Goal: Task Accomplishment & Management: Complete application form

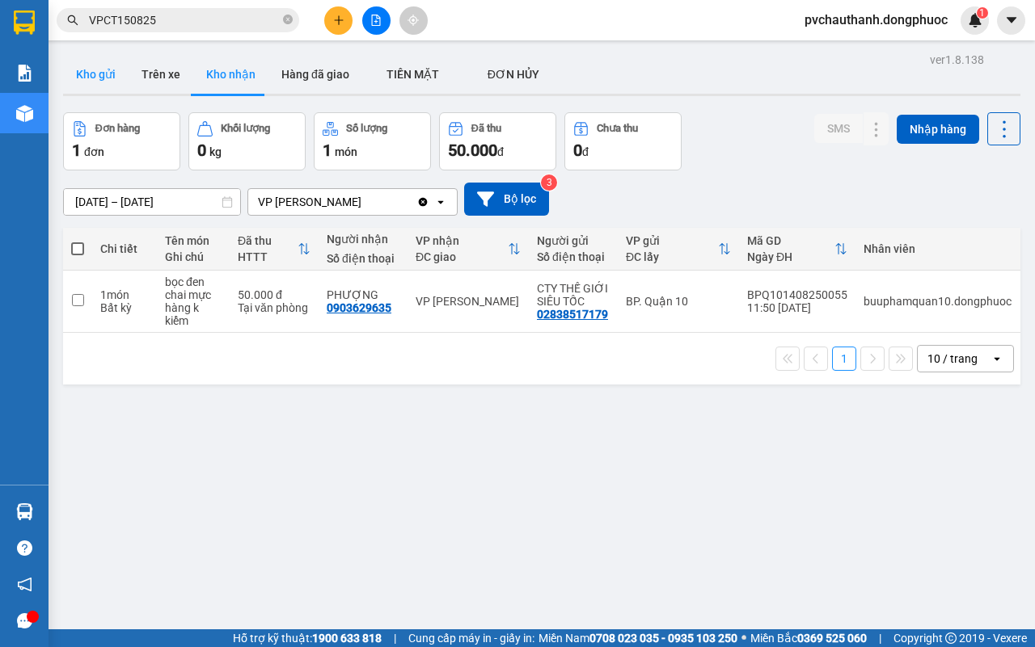
click at [95, 78] on button "Kho gửi" at bounding box center [95, 74] width 65 height 39
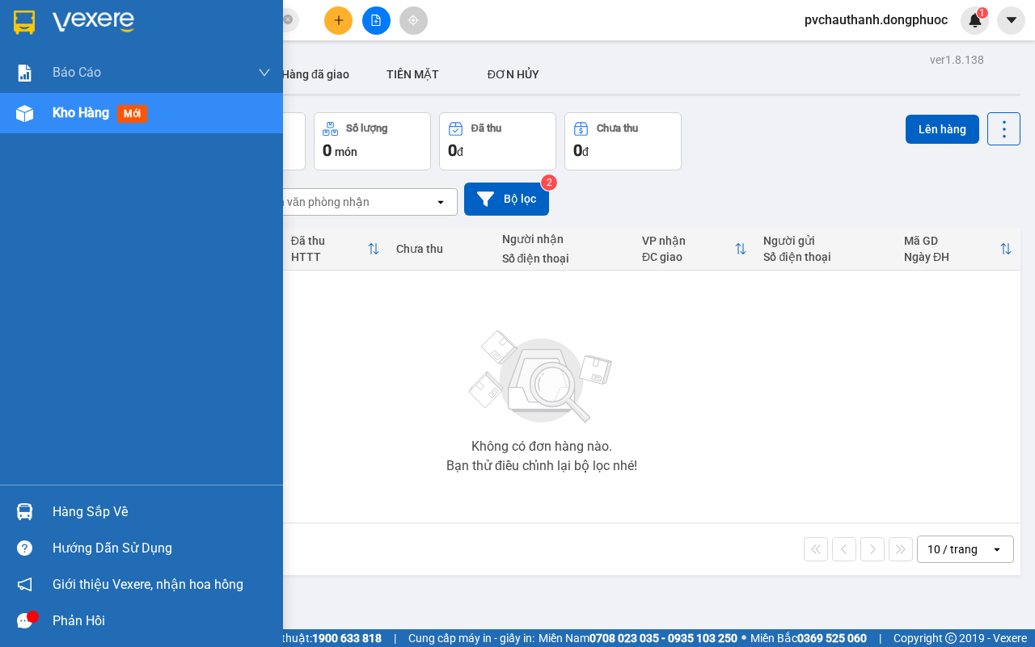
click at [81, 506] on div "Hàng sắp về" at bounding box center [162, 512] width 218 height 24
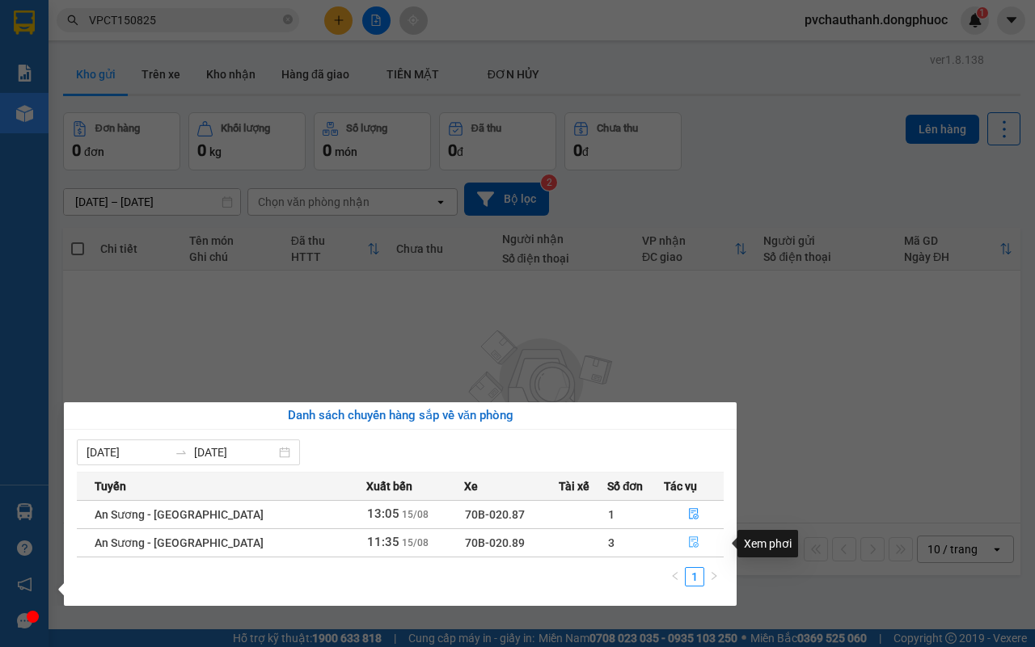
click at [689, 543] on icon "file-done" at bounding box center [693, 542] width 11 height 11
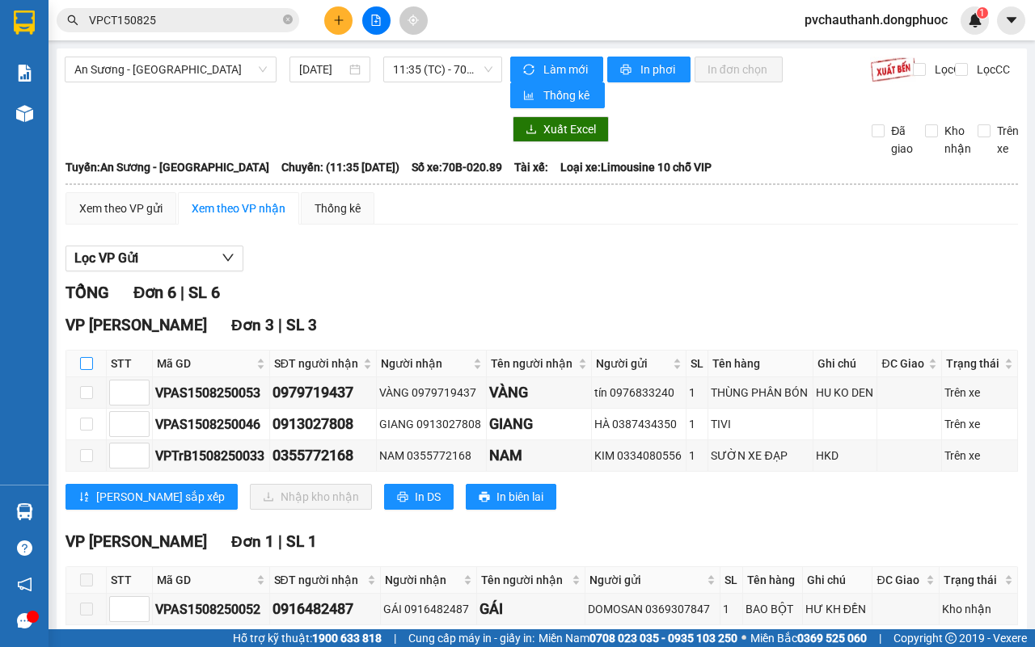
click at [87, 364] on input "checkbox" at bounding box center [86, 363] width 13 height 13
checkbox input "true"
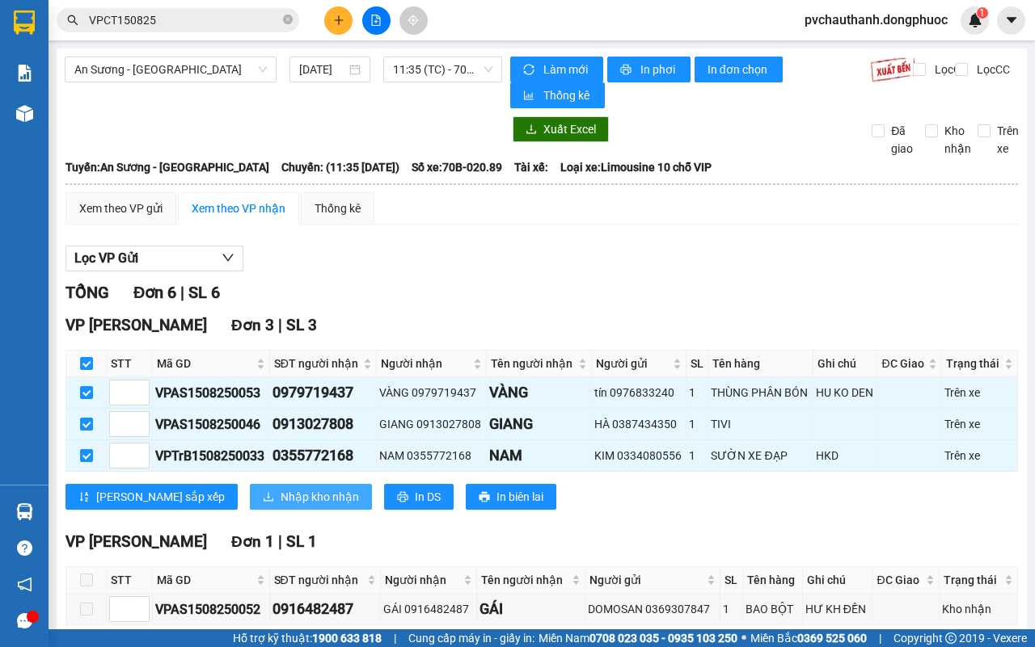
click at [280, 491] on span "Nhập kho nhận" at bounding box center [319, 497] width 78 height 18
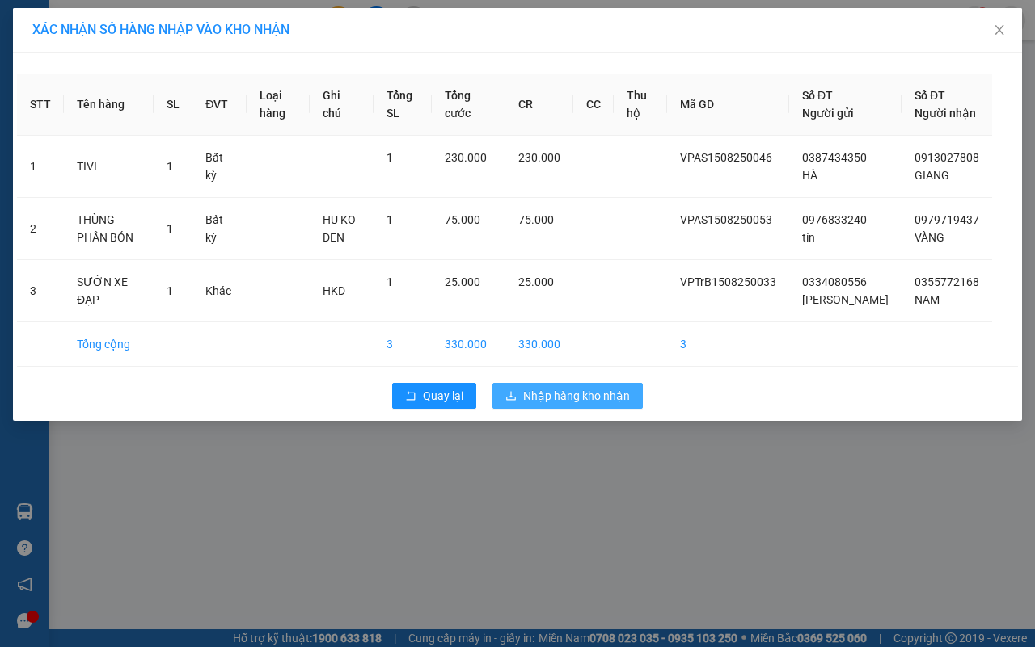
click at [588, 405] on span "Nhập hàng kho nhận" at bounding box center [576, 396] width 107 height 18
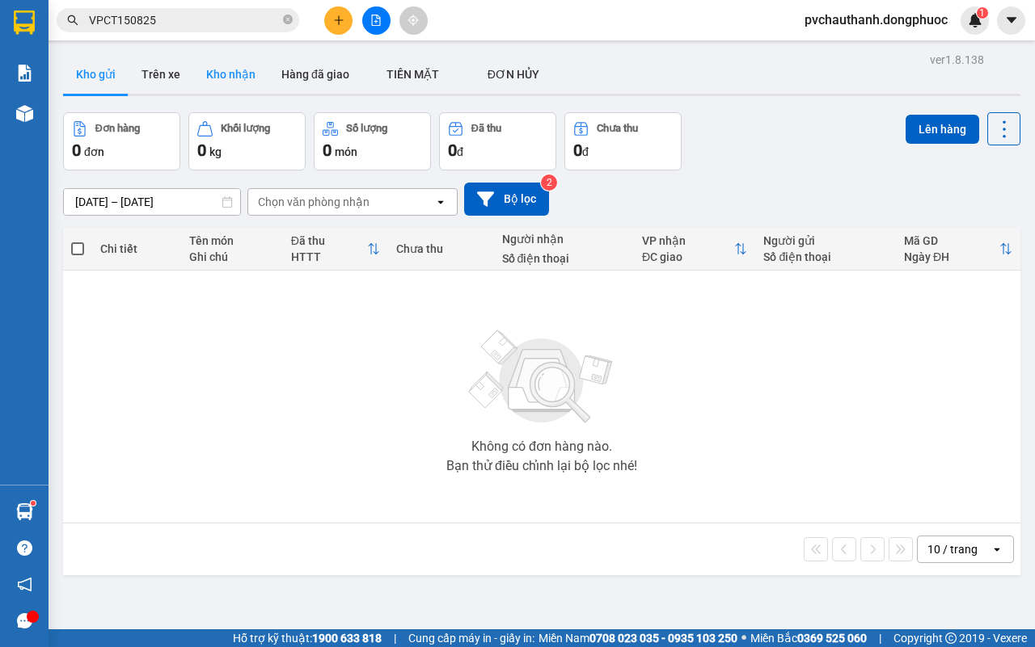
click at [231, 79] on button "Kho nhận" at bounding box center [230, 74] width 75 height 39
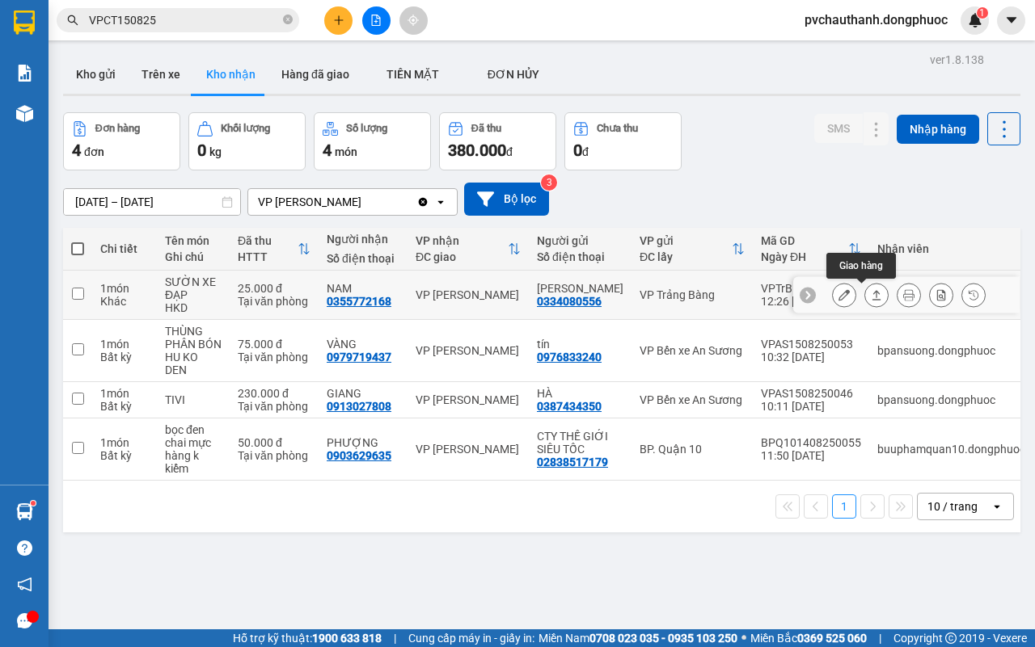
click at [865, 305] on button at bounding box center [876, 295] width 23 height 28
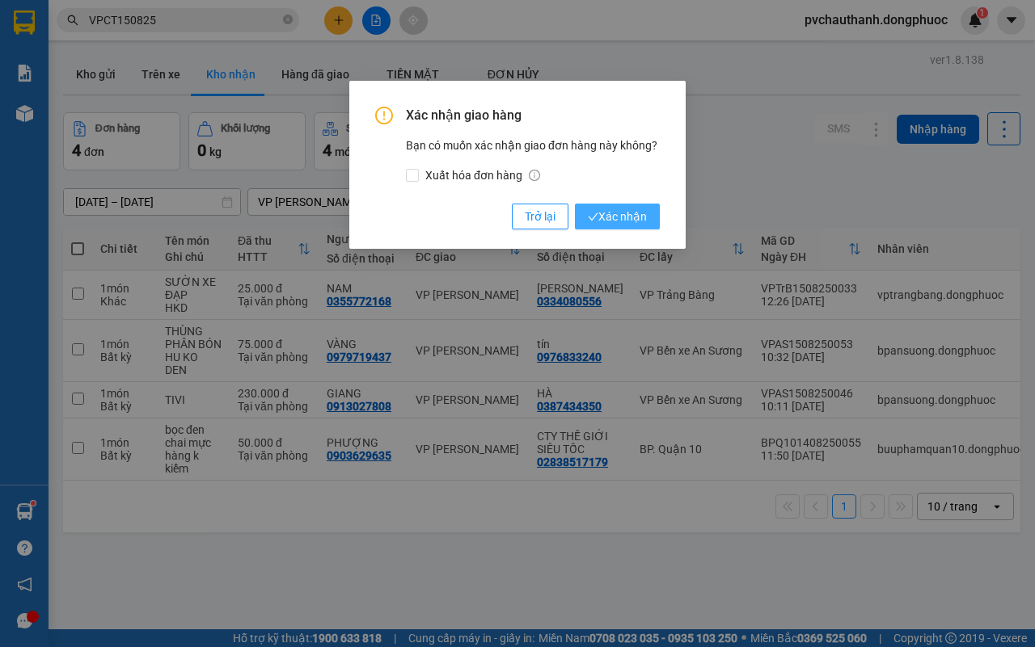
click at [596, 214] on span "Xác nhận" at bounding box center [617, 217] width 59 height 18
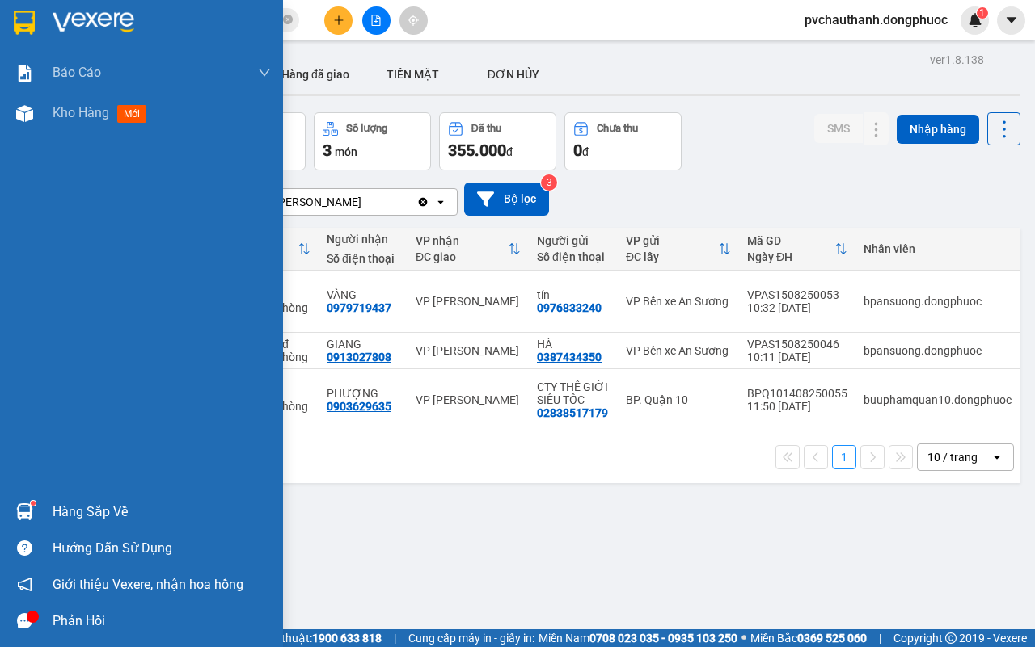
click at [55, 506] on div "Hàng sắp về" at bounding box center [162, 512] width 218 height 24
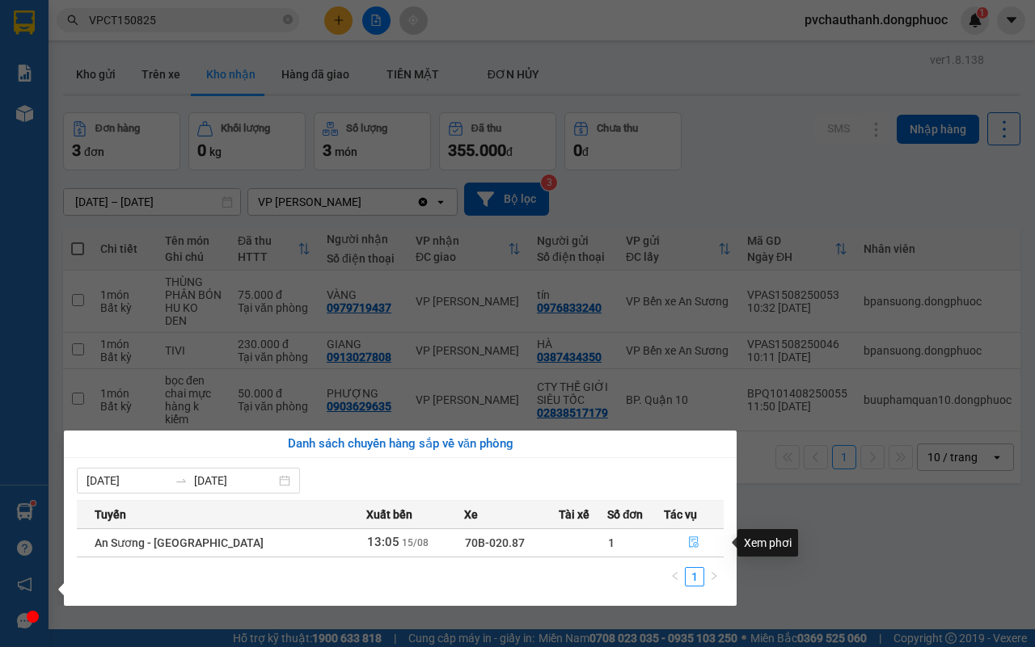
click at [689, 540] on icon "file-done" at bounding box center [694, 542] width 10 height 11
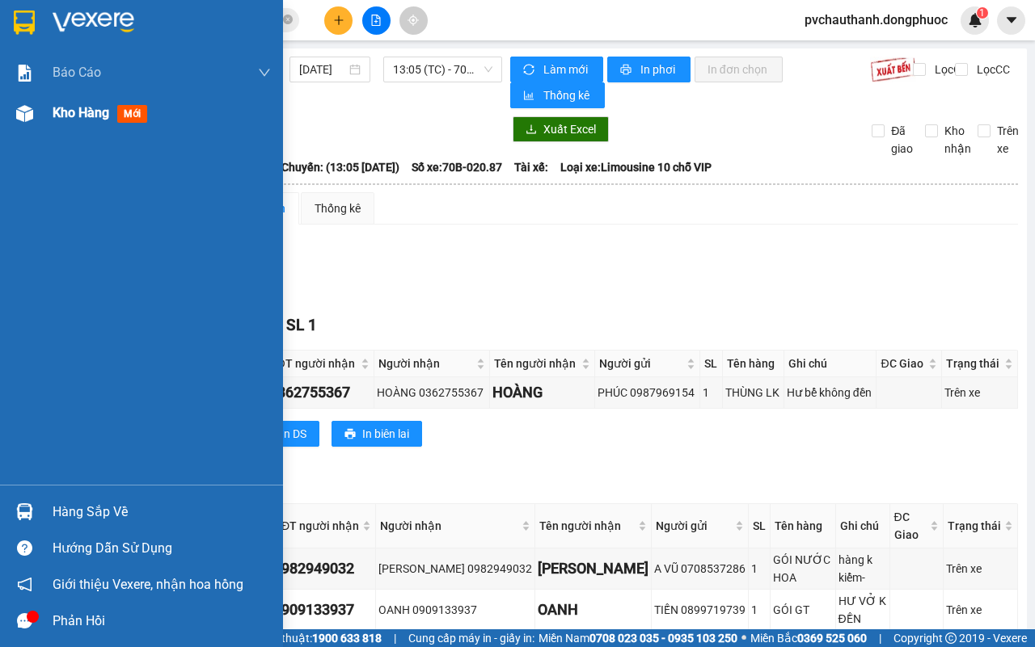
click at [91, 107] on span "Kho hàng" at bounding box center [81, 112] width 57 height 15
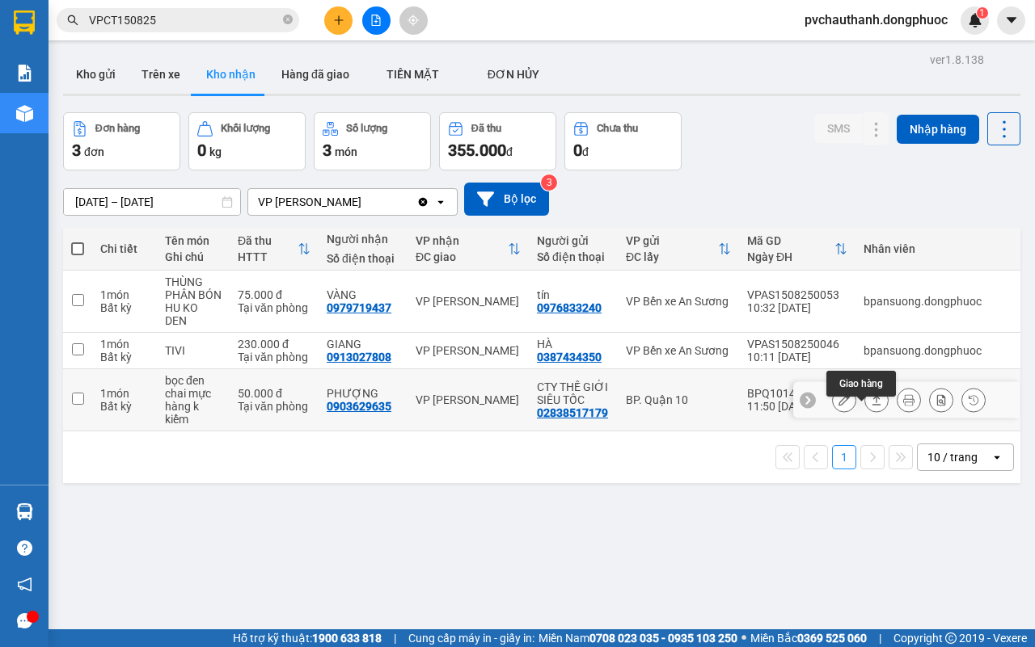
click at [870, 406] on icon at bounding box center [875, 399] width 11 height 11
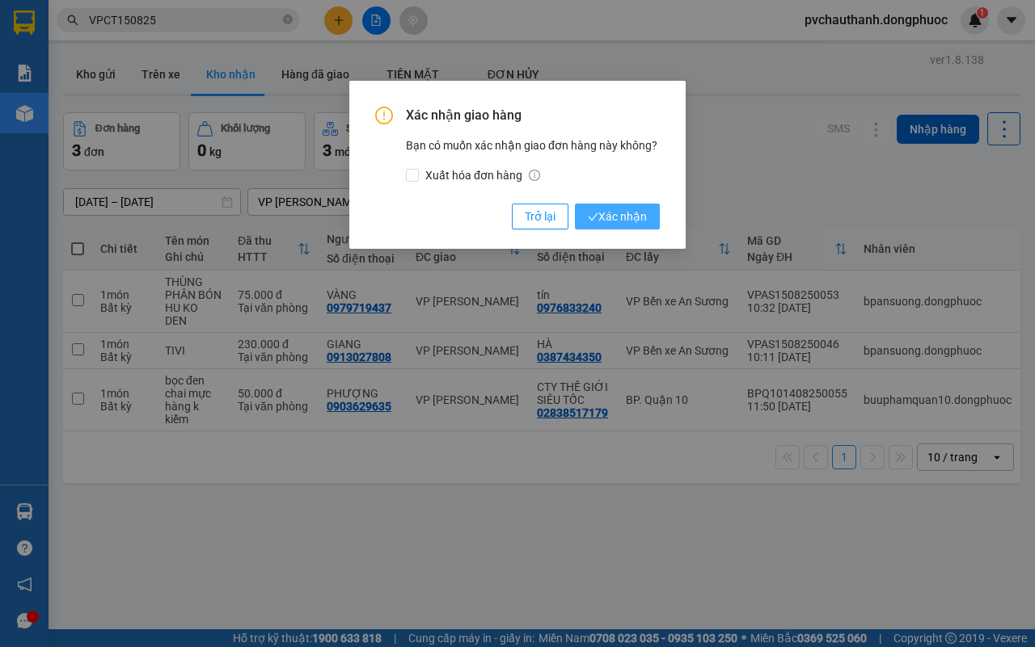
click at [627, 210] on span "Xác nhận" at bounding box center [617, 217] width 59 height 18
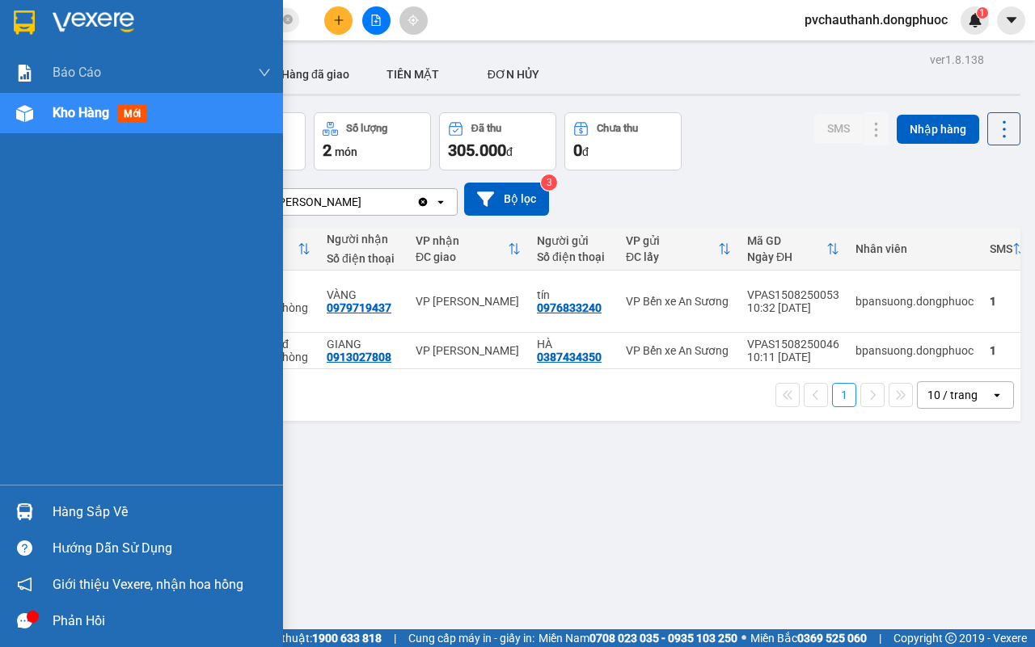
click at [67, 512] on div "Hàng sắp về" at bounding box center [162, 512] width 218 height 24
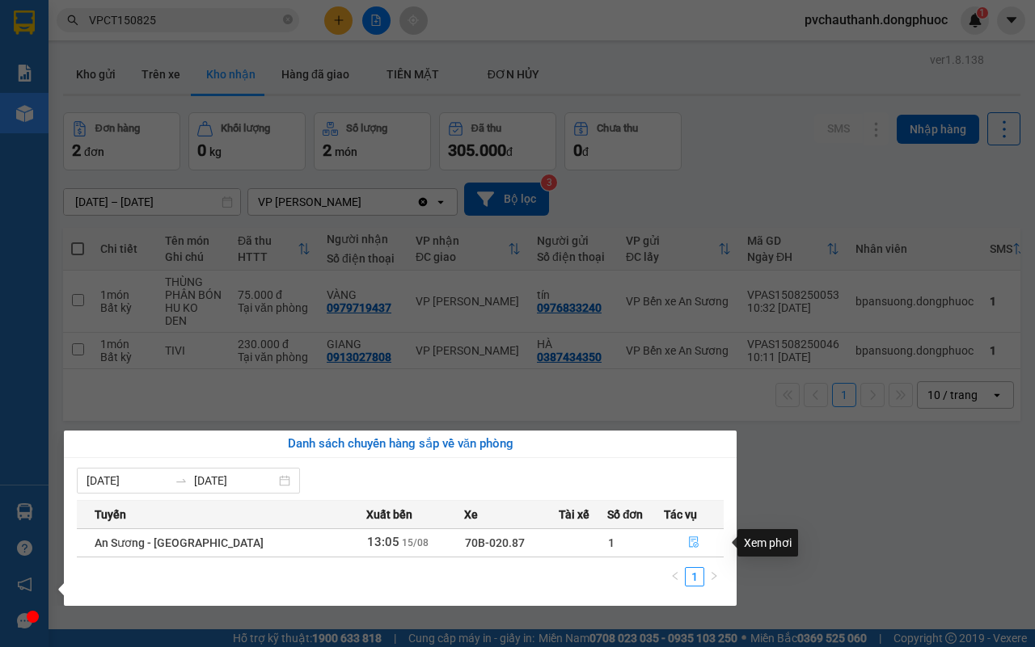
click at [691, 542] on icon "file-done" at bounding box center [693, 542] width 11 height 11
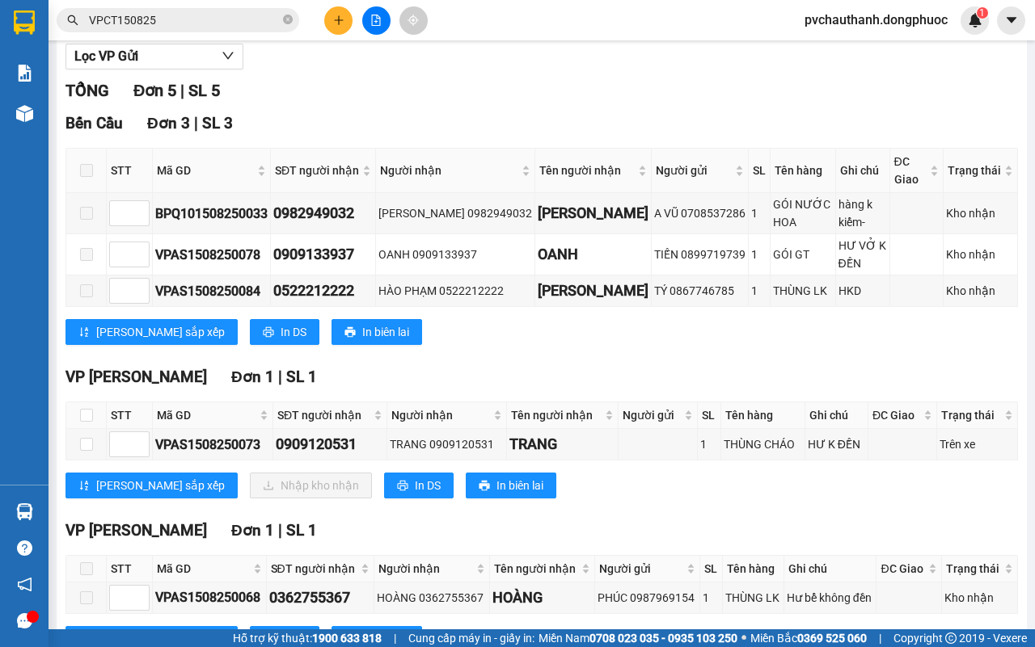
scroll to position [273, 0]
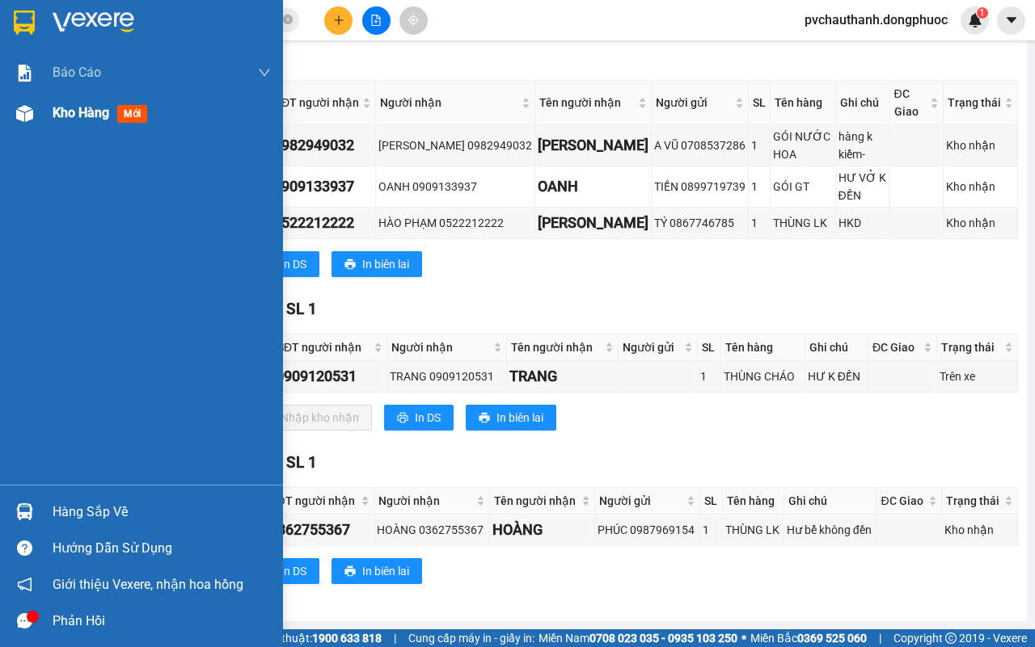
click at [99, 112] on span "Kho hàng" at bounding box center [81, 112] width 57 height 15
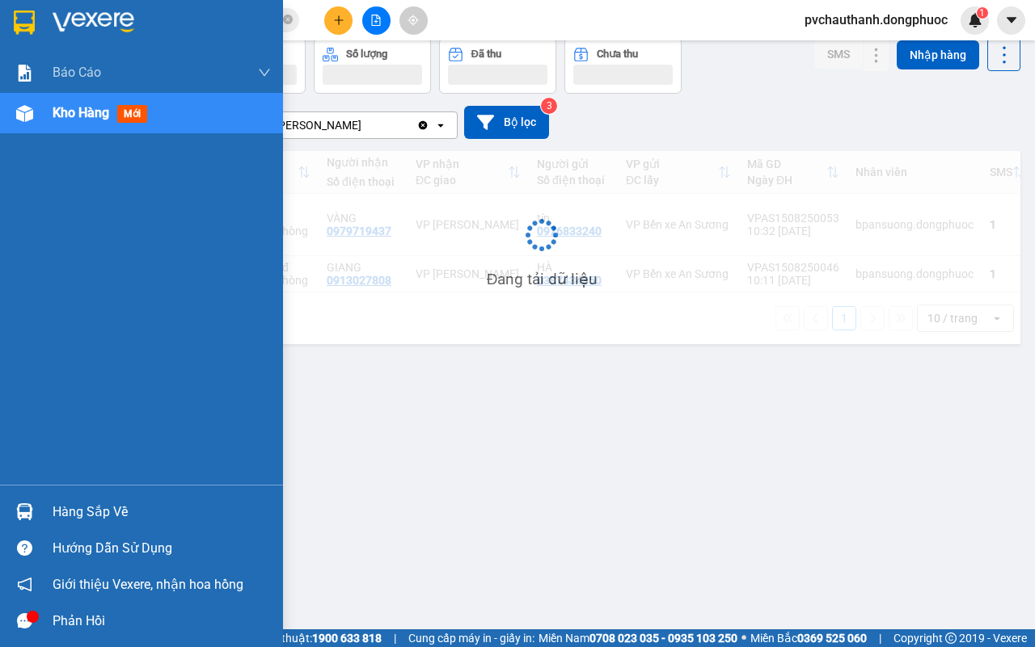
scroll to position [74, 0]
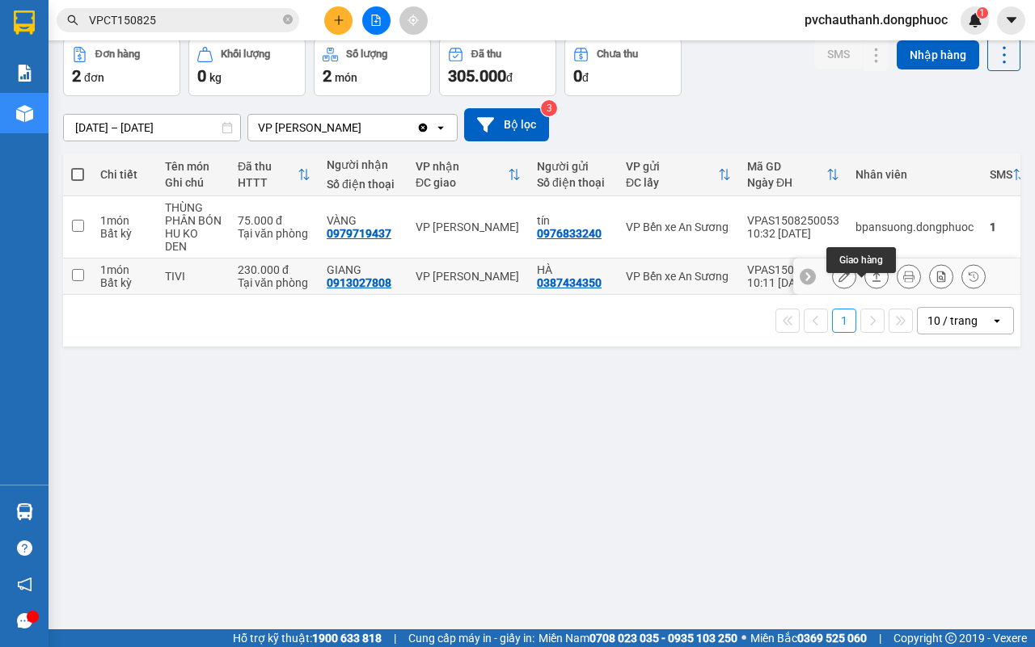
click at [870, 282] on icon at bounding box center [875, 276] width 11 height 11
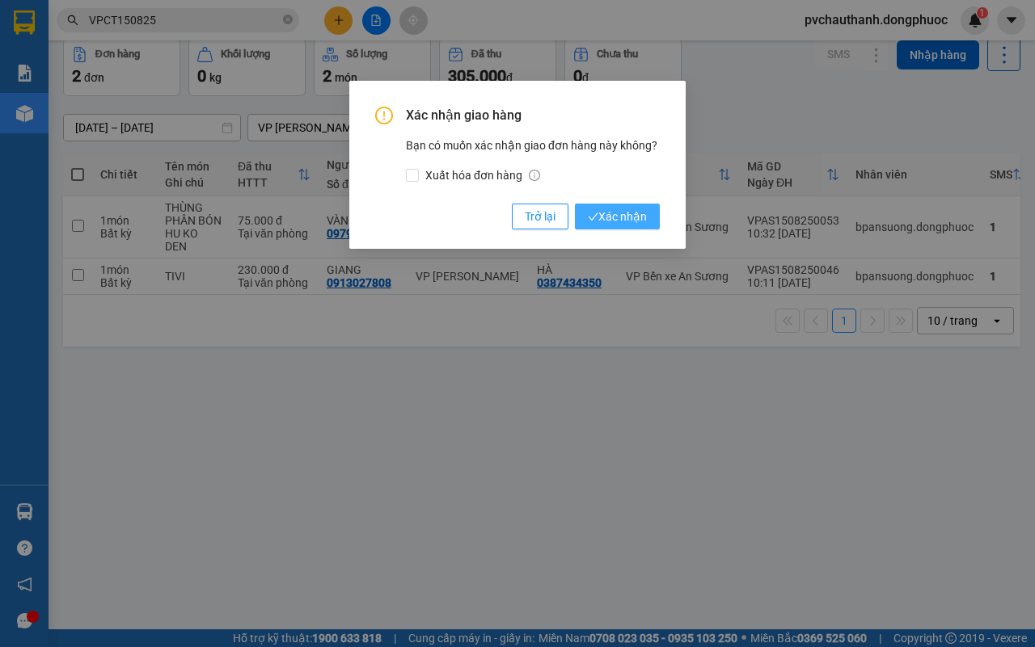
click at [626, 210] on span "Xác nhận" at bounding box center [617, 217] width 59 height 18
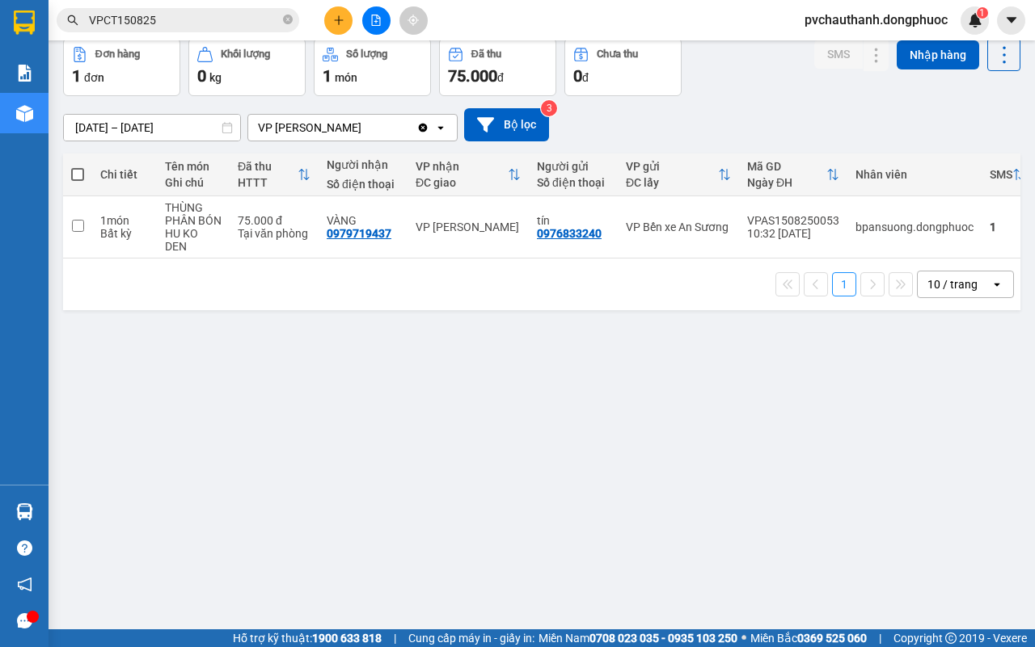
click at [252, 462] on div "ver 1.8.138 Kho gửi Trên xe Kho nhận Hàng đã giao TIỀN MẶT ĐƠN HỦY Đơn hàng 1…" at bounding box center [542, 297] width 970 height 647
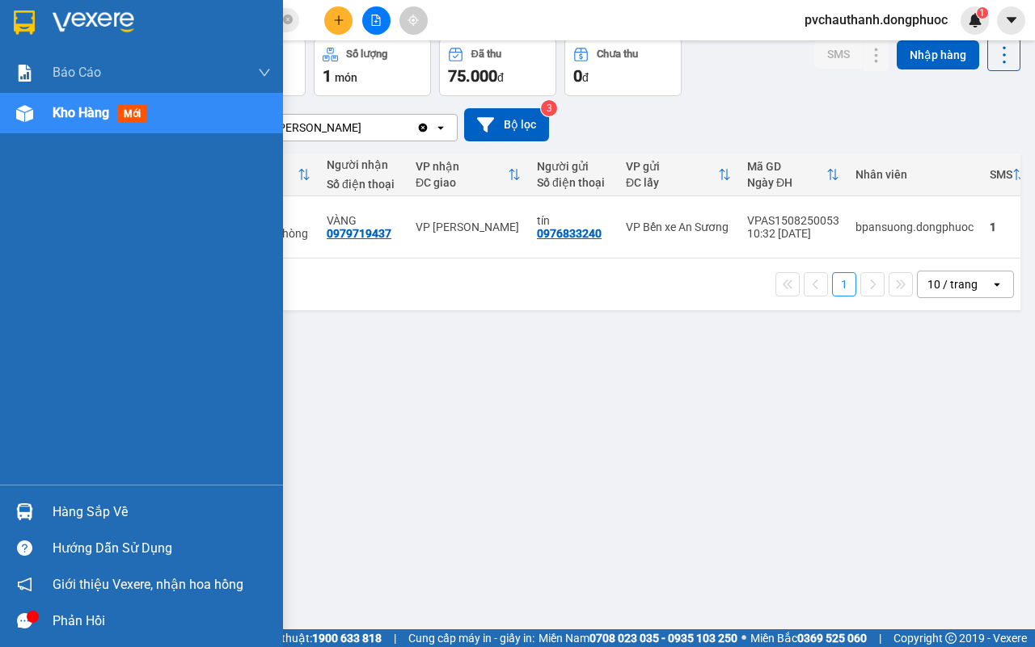
click at [89, 501] on div "Hàng sắp về" at bounding box center [162, 512] width 218 height 24
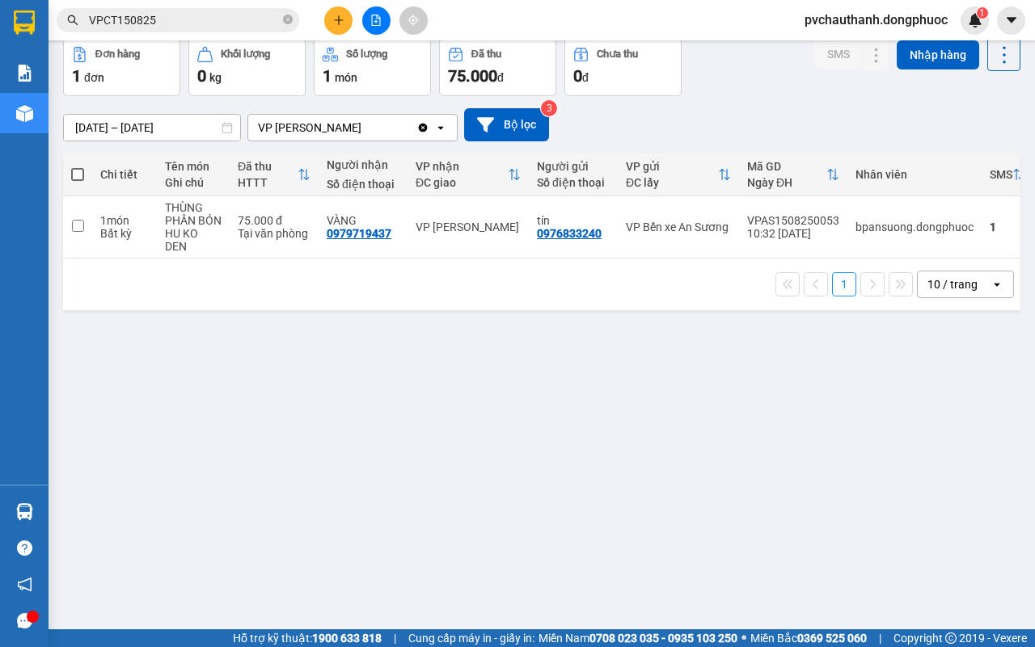
drag, startPoint x: 637, startPoint y: 403, endPoint x: 618, endPoint y: 352, distance: 53.4
click at [632, 401] on section "Kết quả tìm kiếm ( 1 ) Bộ lọc Mã ĐH Trạng thái Món hàng Tổng cước Chưa cước Nhã…" at bounding box center [517, 323] width 1035 height 647
click at [865, 227] on button at bounding box center [876, 227] width 23 height 28
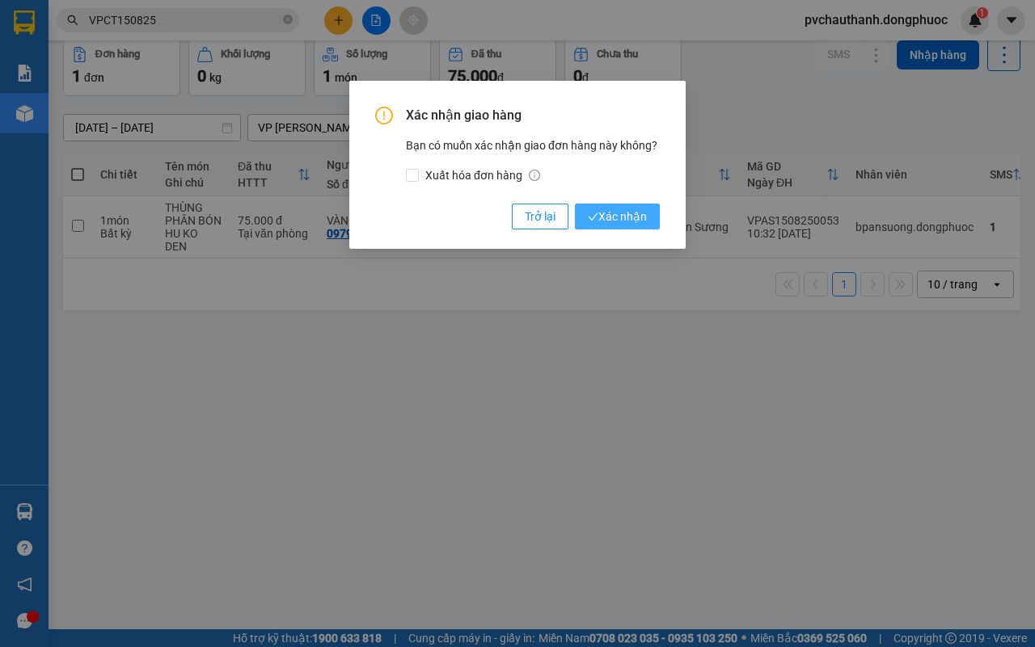
click at [613, 206] on button "Xác nhận" at bounding box center [617, 217] width 85 height 26
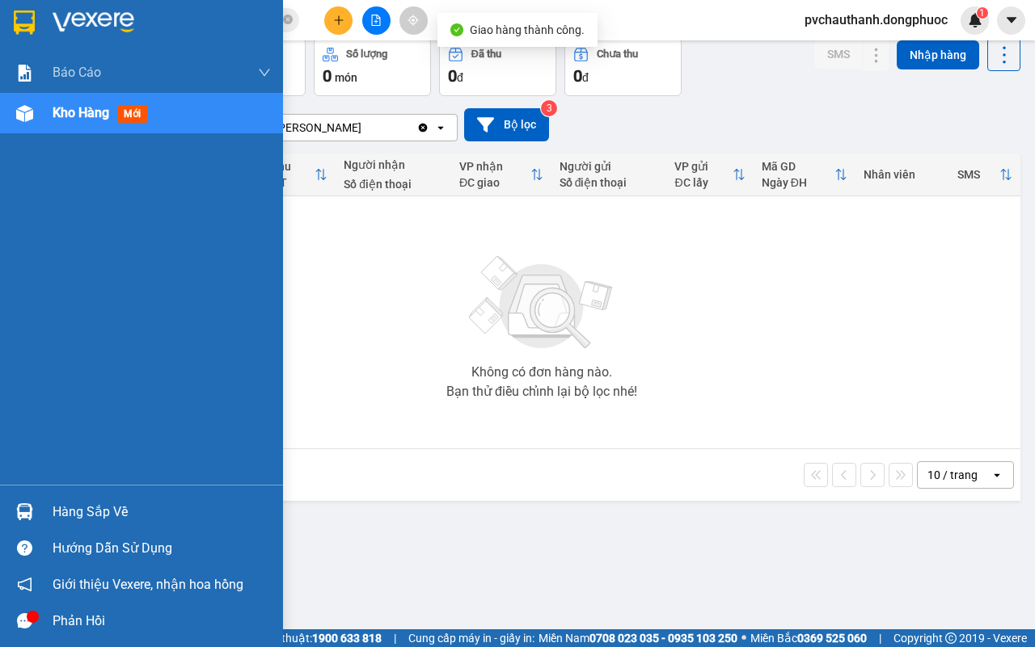
click at [97, 510] on div "Hàng sắp về" at bounding box center [162, 512] width 218 height 24
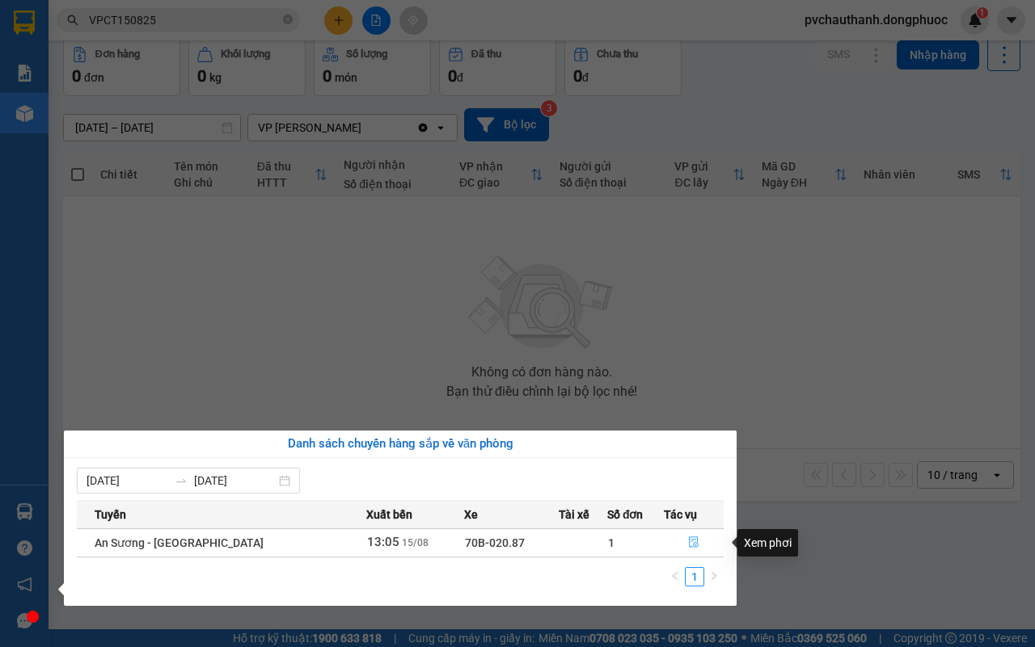
click at [688, 546] on icon "file-done" at bounding box center [693, 542] width 11 height 11
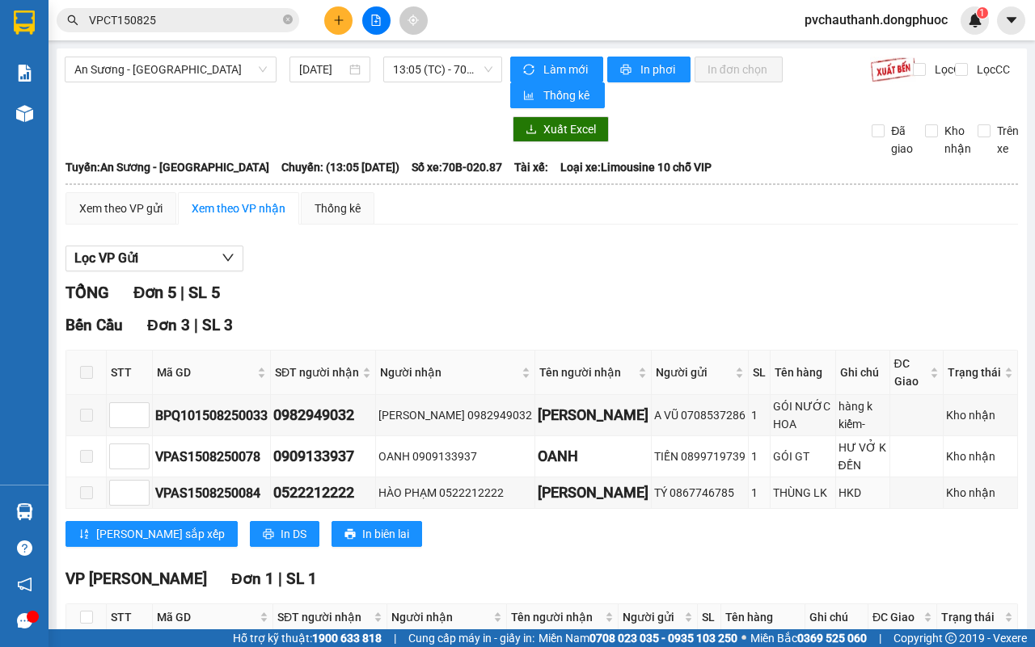
scroll to position [273, 0]
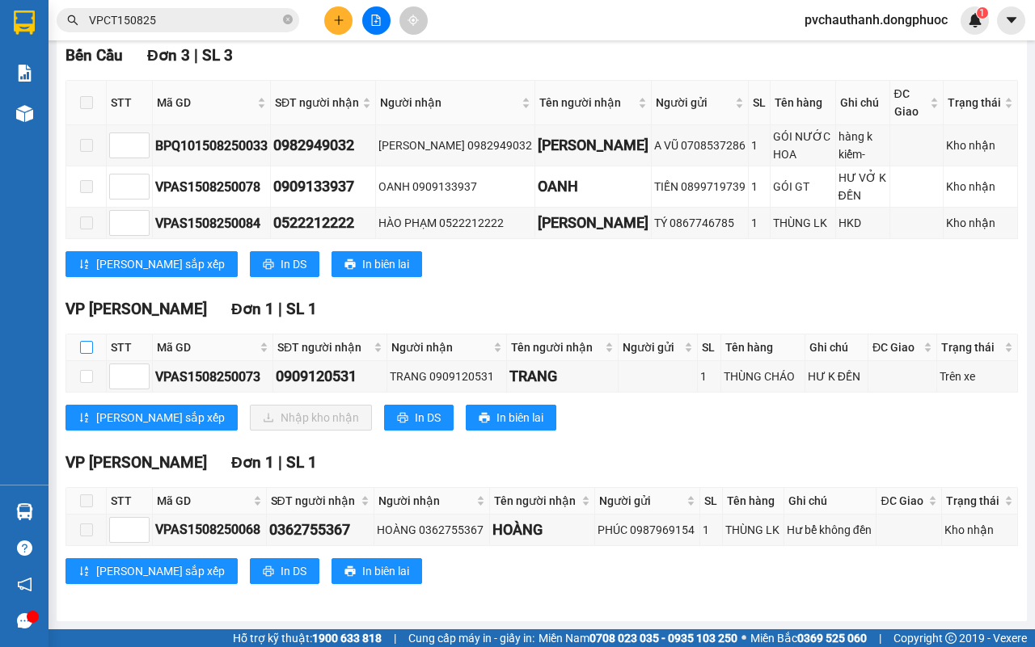
click at [81, 344] on input "checkbox" at bounding box center [86, 347] width 13 height 13
checkbox input "true"
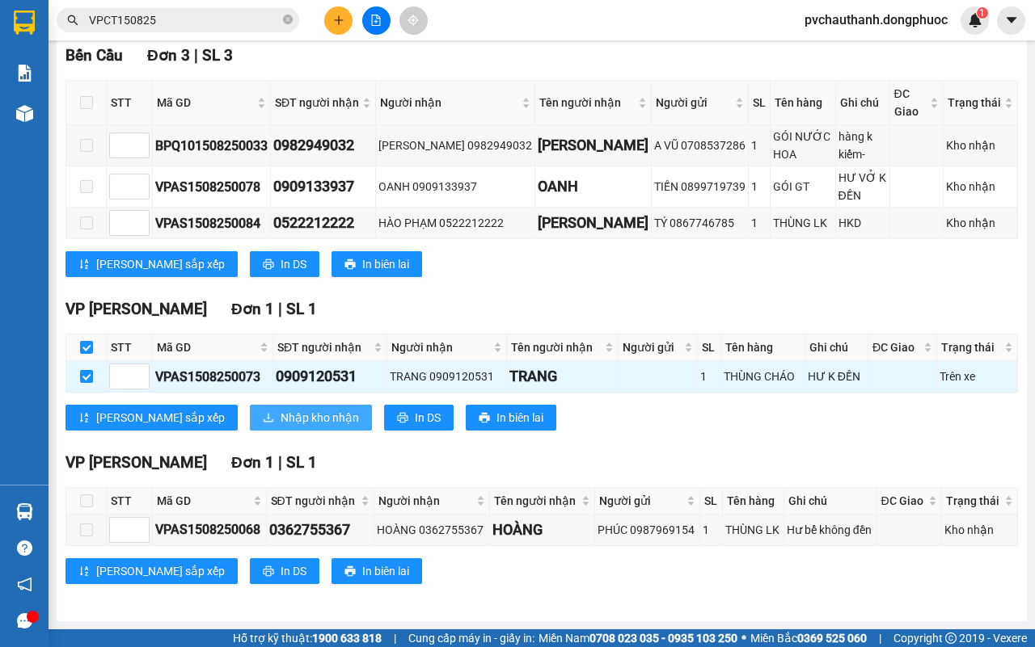
click at [280, 409] on span "Nhập kho nhận" at bounding box center [319, 418] width 78 height 18
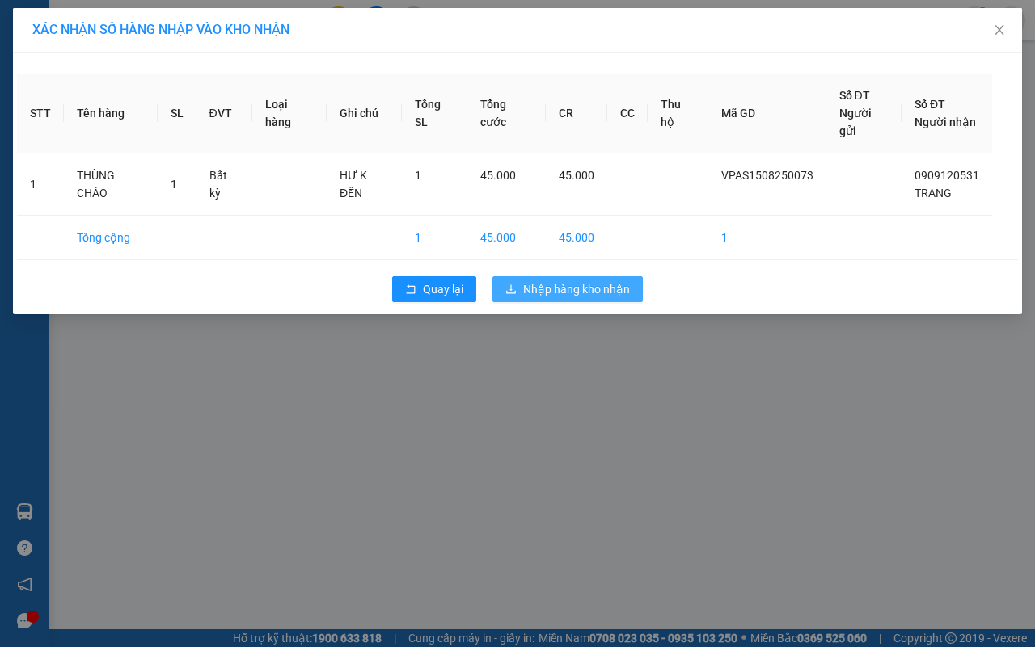
click at [610, 280] on span "Nhập hàng kho nhận" at bounding box center [576, 289] width 107 height 18
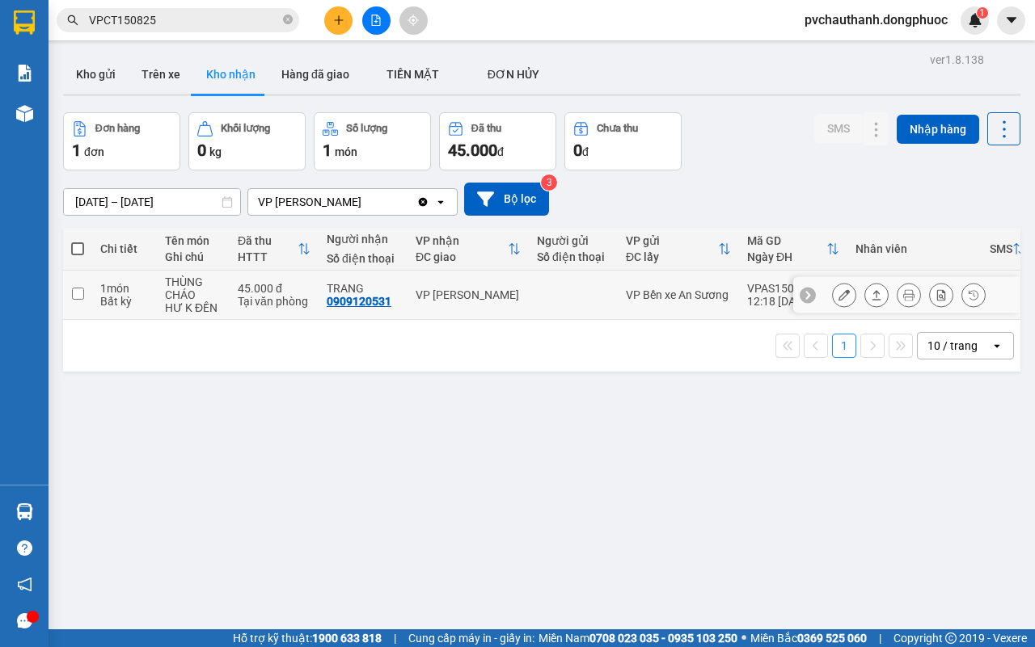
click at [870, 291] on icon at bounding box center [875, 294] width 11 height 11
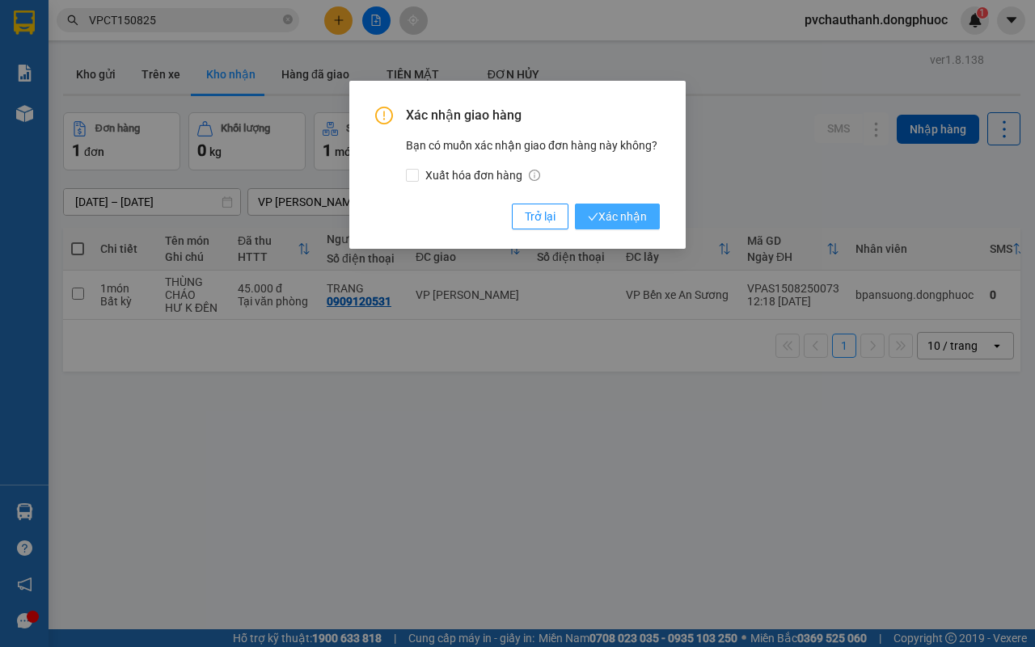
click at [606, 217] on span "Xác nhận" at bounding box center [617, 217] width 59 height 18
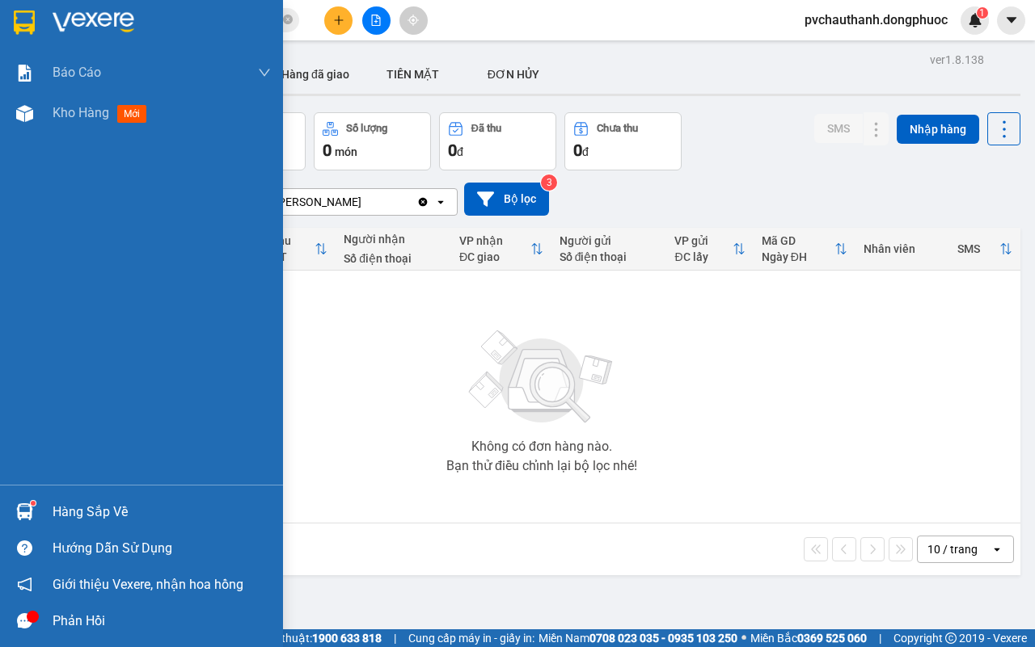
click at [102, 491] on div "Hàng sắp về Hướng dẫn sử dụng Giới thiệu Vexere, nhận hoa hồng Phản hồi" at bounding box center [141, 562] width 283 height 154
click at [102, 508] on div "Hàng sắp về" at bounding box center [162, 512] width 218 height 24
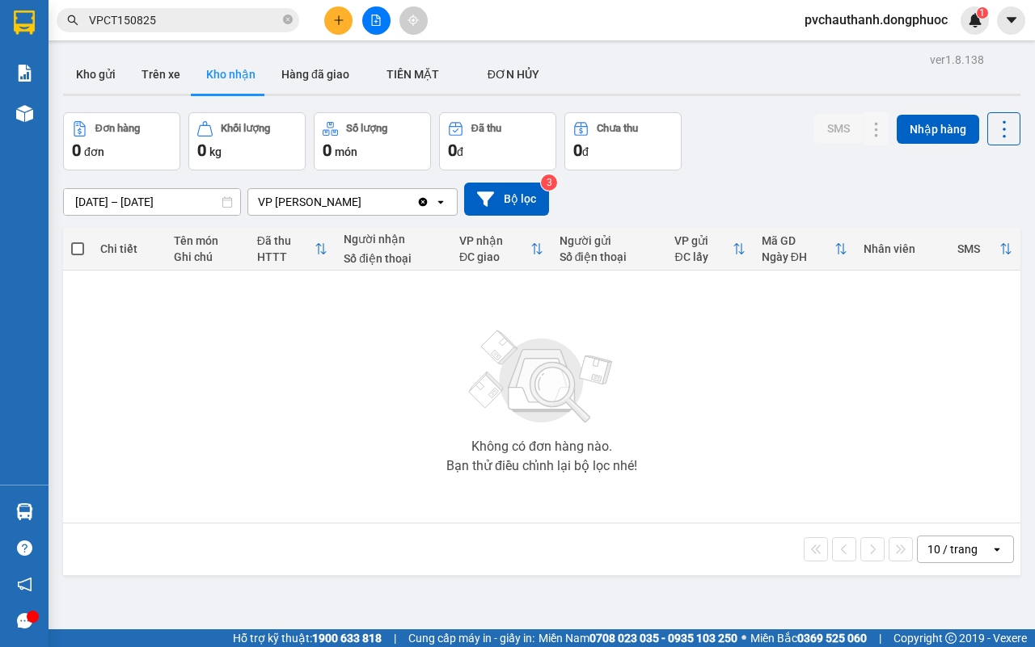
click at [369, 369] on section "Kết quả tìm kiếm ( 1 ) Bộ lọc Mã ĐH Trạng thái Món hàng Tổng cước Chưa cước Nhã…" at bounding box center [517, 323] width 1035 height 647
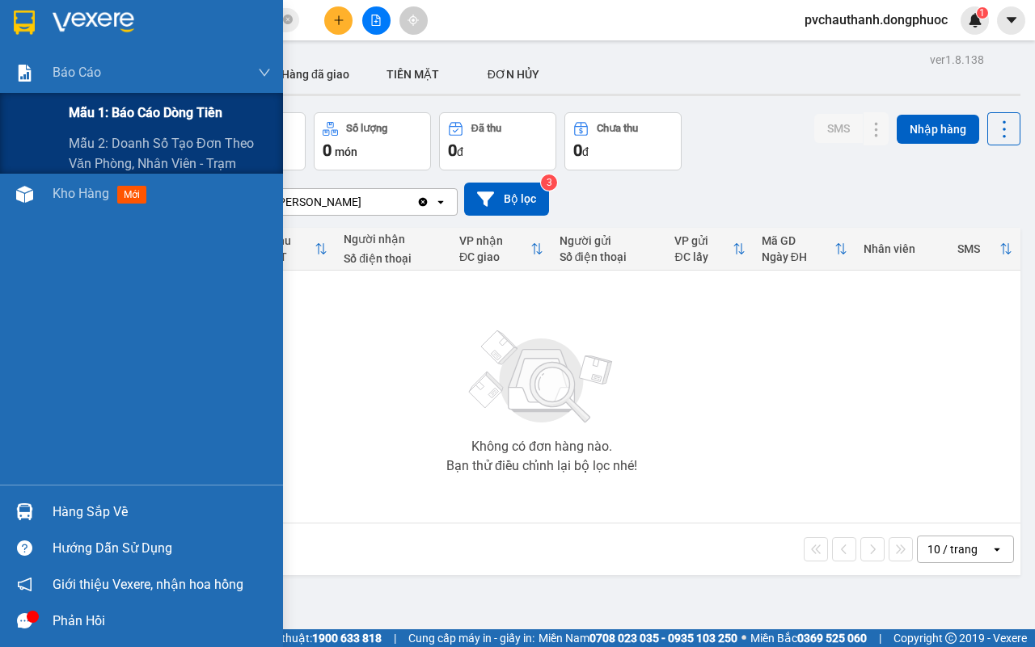
click at [144, 110] on span "Mẫu 1: Báo cáo dòng tiền" at bounding box center [146, 113] width 154 height 20
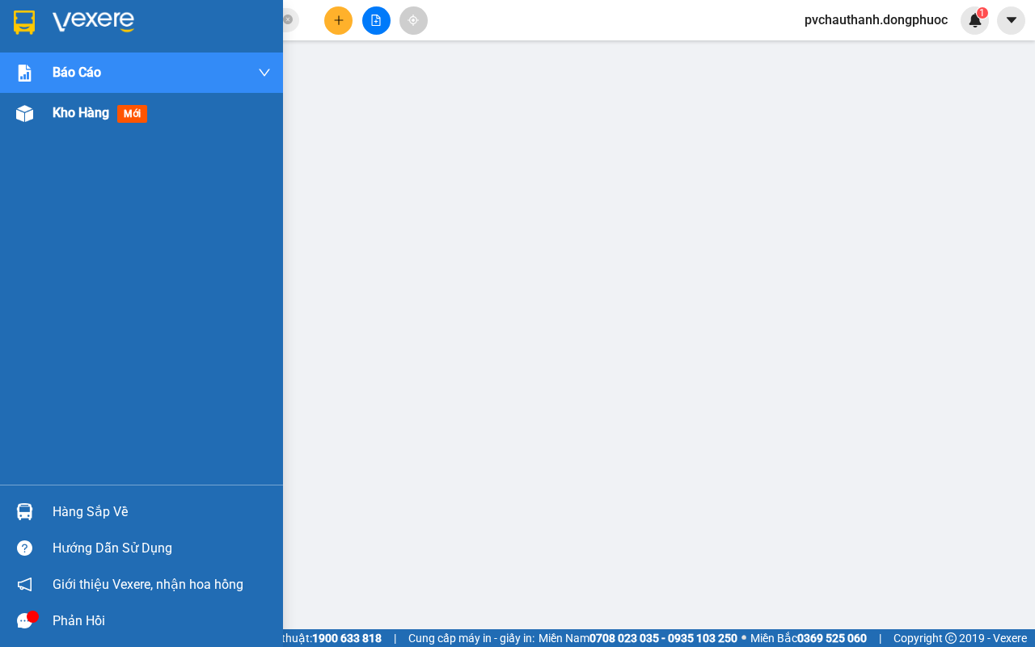
click at [67, 107] on span "Kho hàng" at bounding box center [81, 112] width 57 height 15
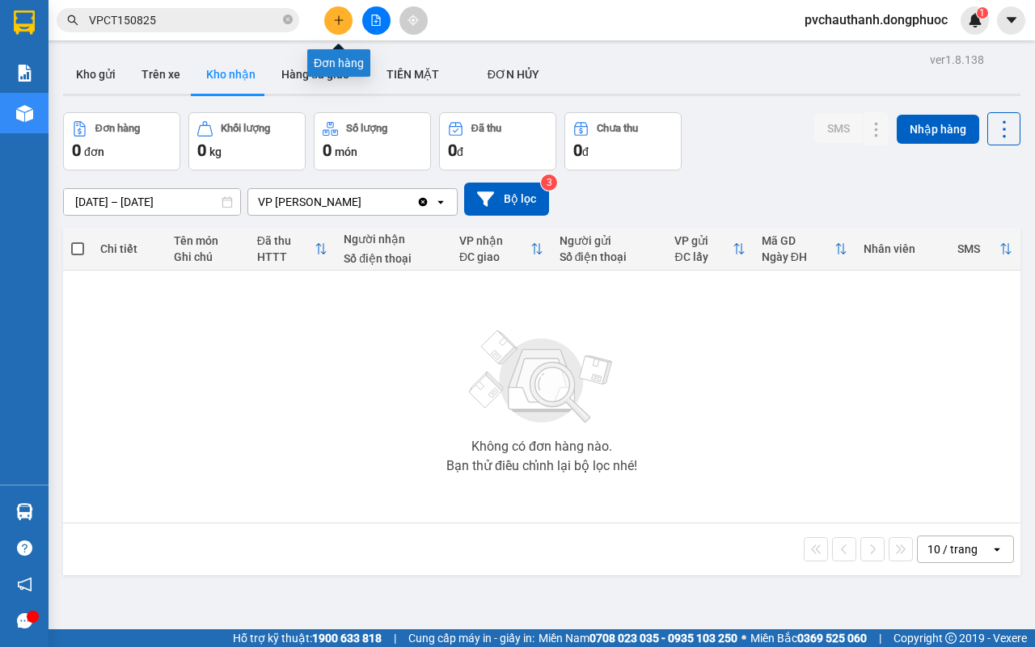
click at [336, 26] on button at bounding box center [338, 20] width 28 height 28
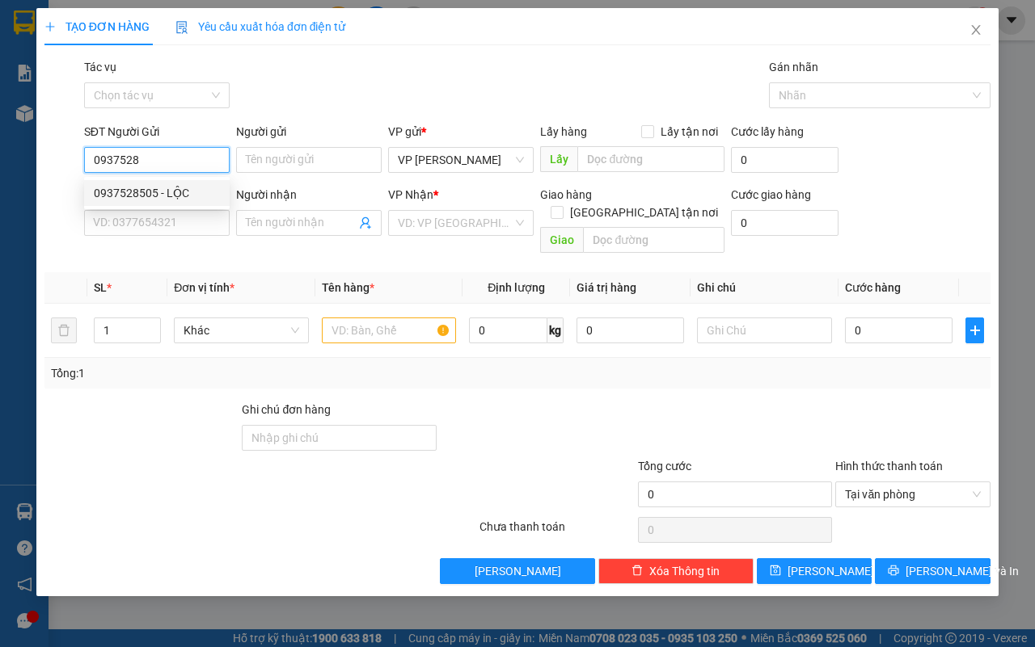
click at [178, 187] on div "0937528505 - LỘC" at bounding box center [157, 193] width 126 height 18
type input "0937528505"
type input "LỘC"
type input "0988200140"
type input "THỦY LỰC XUÂN MAI"
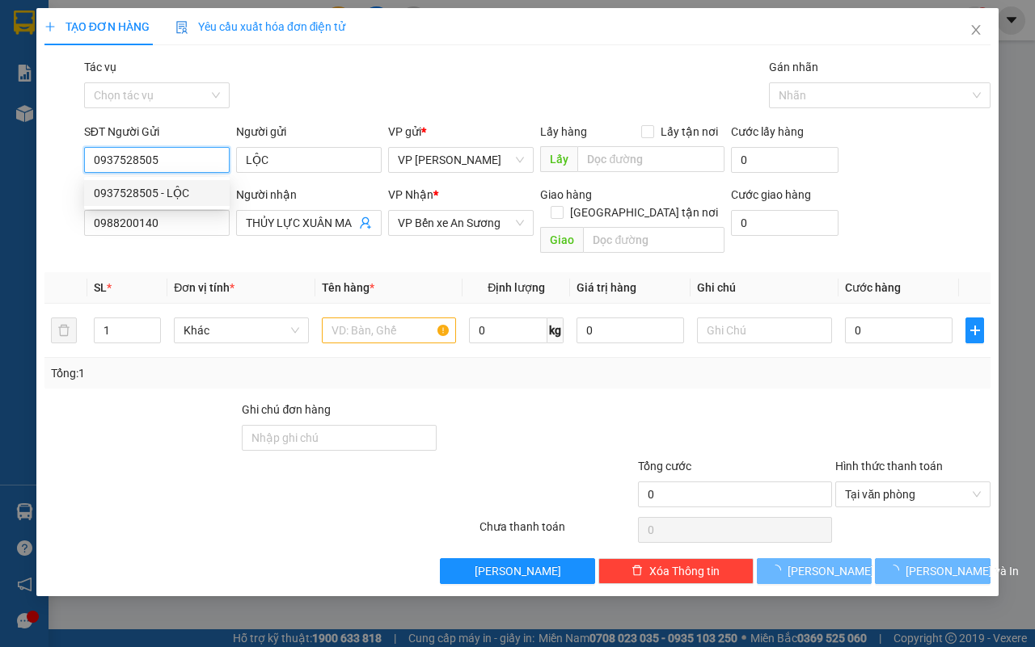
type input "105.000"
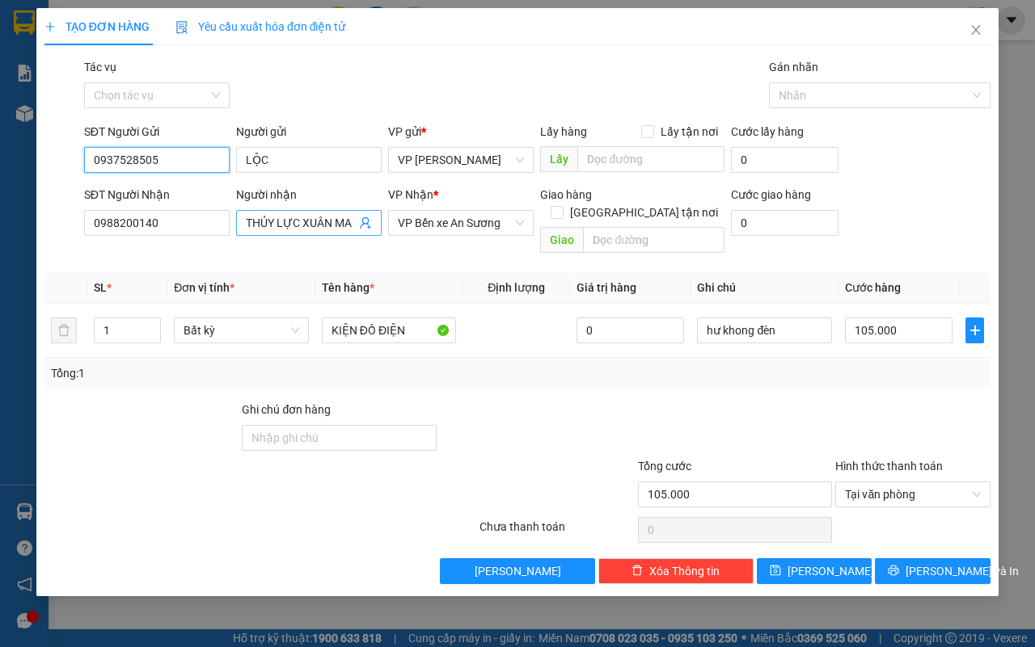
type input "0937528505"
click at [366, 226] on icon "user-add" at bounding box center [365, 223] width 13 height 13
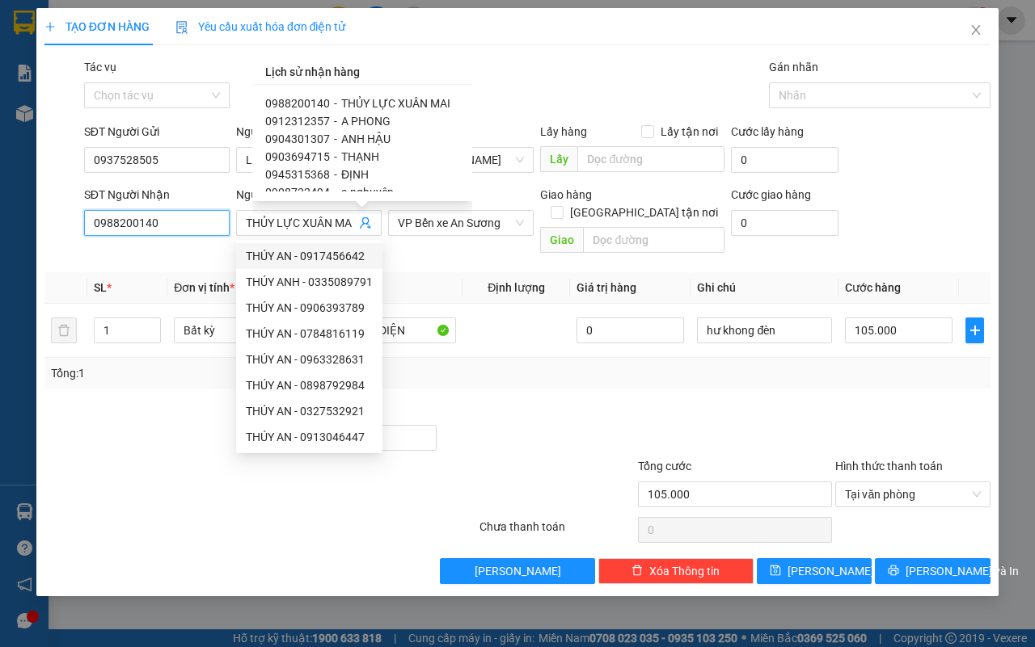
click at [182, 227] on input "0988200140" at bounding box center [156, 223] width 145 height 26
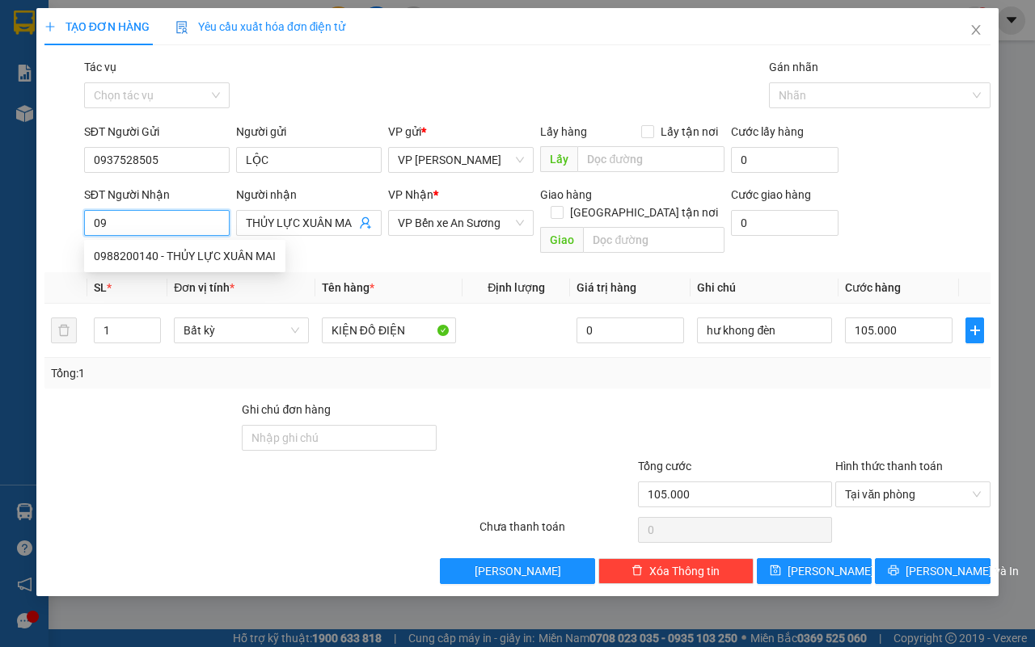
type input "0"
type input "0981906540"
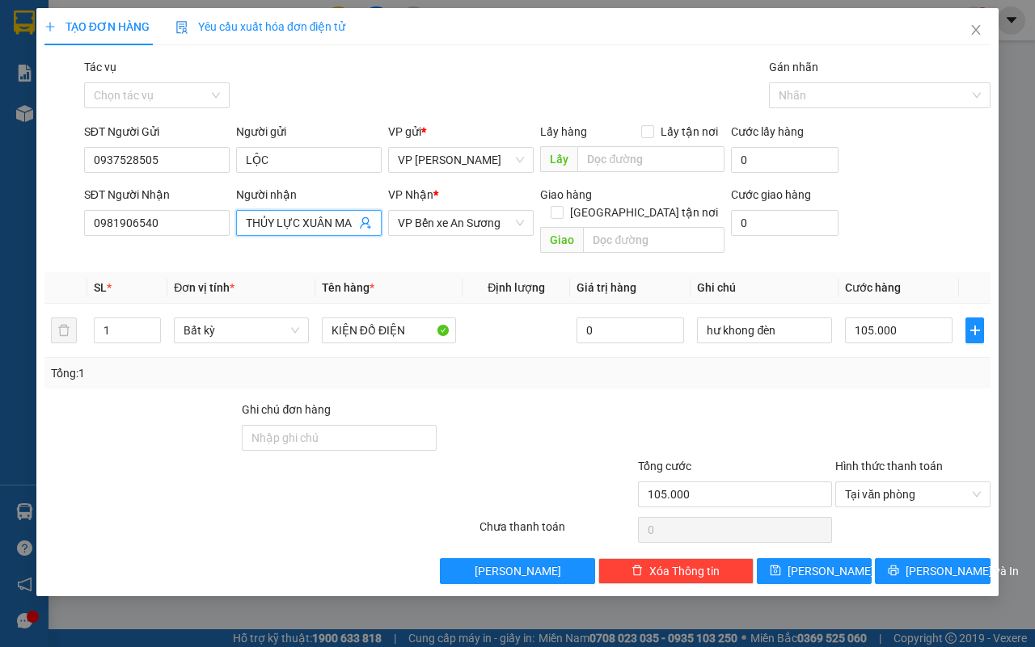
scroll to position [0, 1]
click at [329, 228] on input "THỦY LỰC XUÂN MAI" at bounding box center [301, 223] width 110 height 18
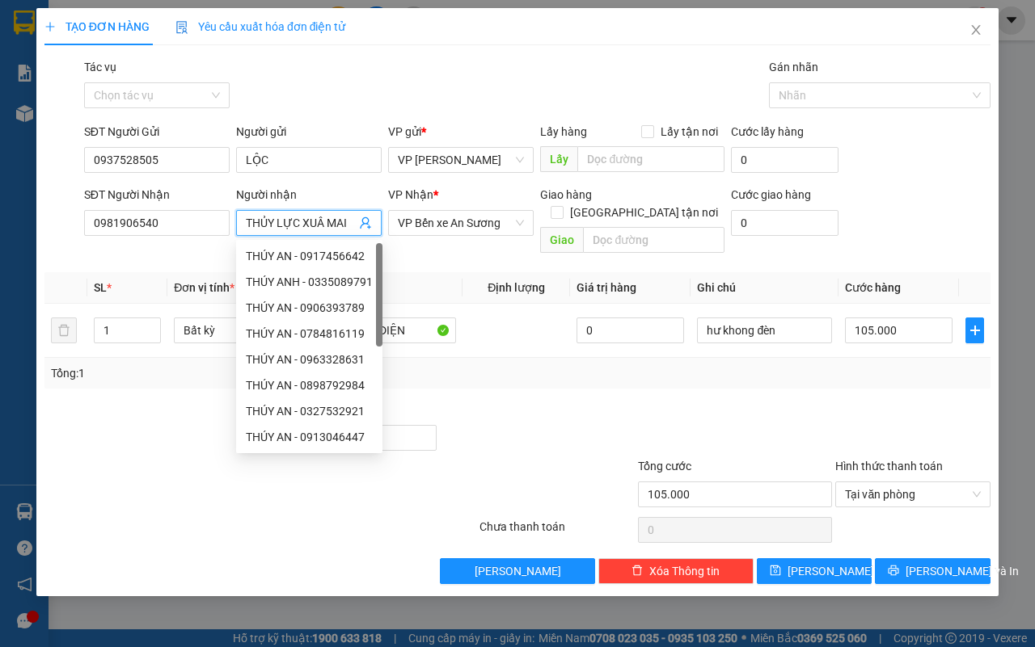
scroll to position [0, 0]
click at [333, 222] on input "MAI" at bounding box center [301, 223] width 110 height 18
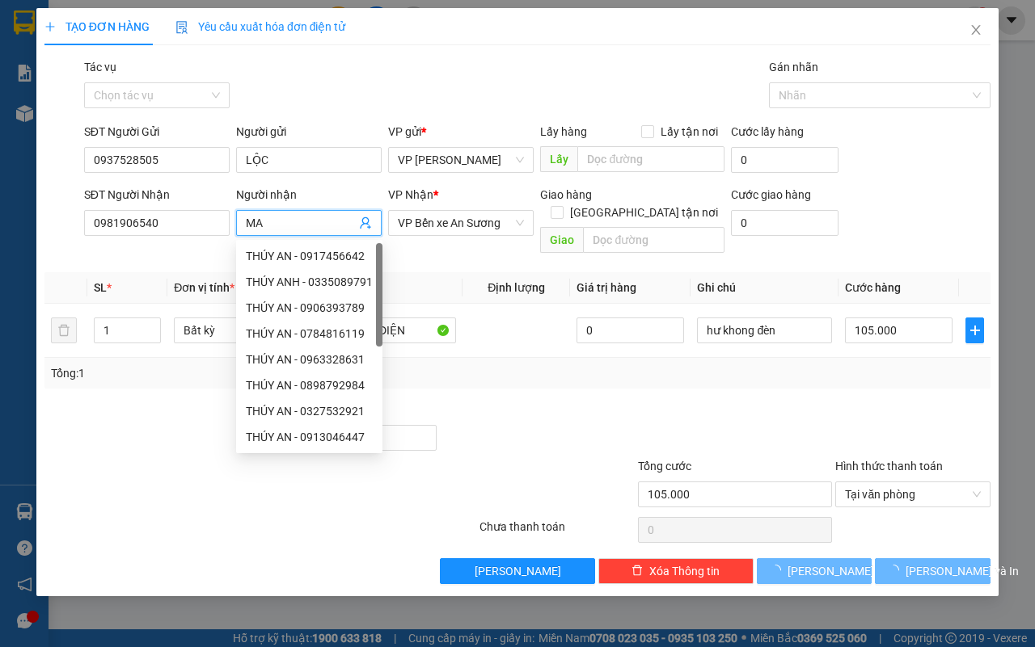
type input "M"
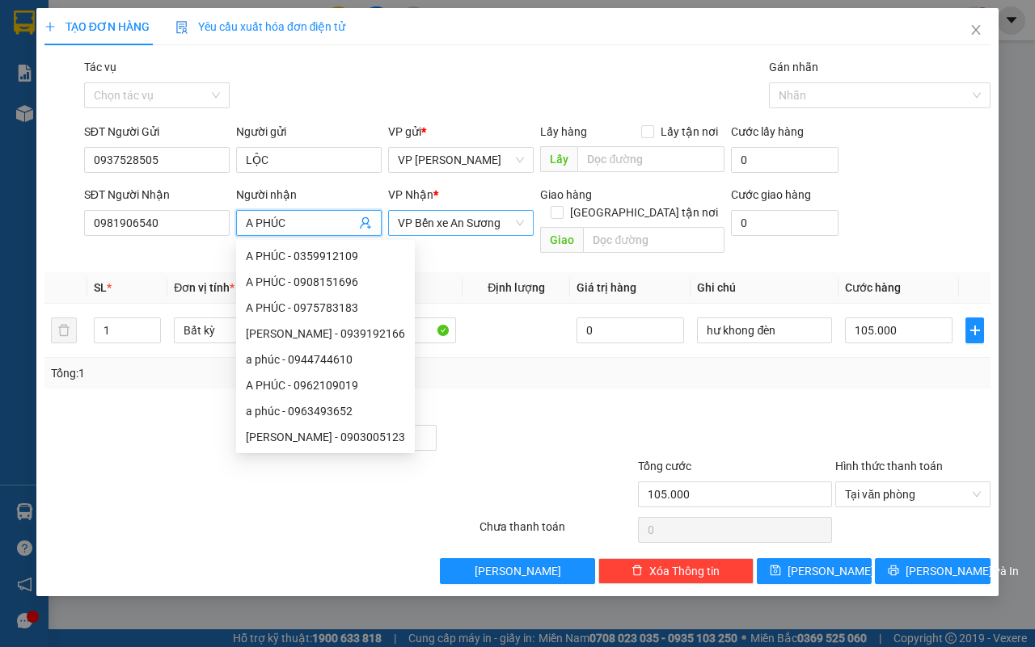
click at [514, 229] on span "VP Bến xe An Sương" at bounding box center [461, 223] width 126 height 24
type input "A PHÚC"
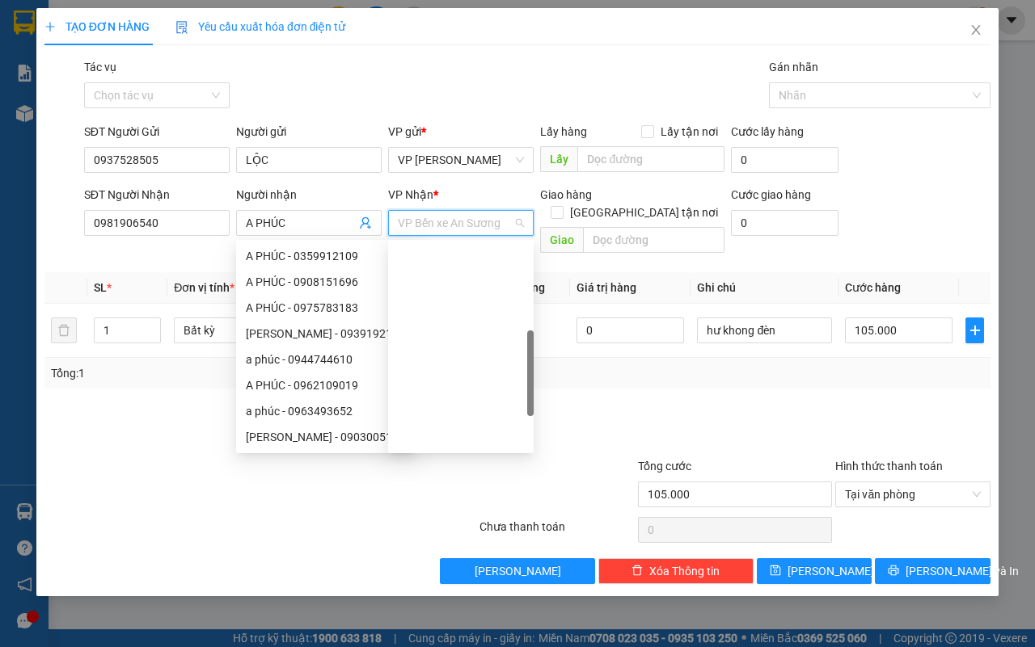
scroll to position [285, 0]
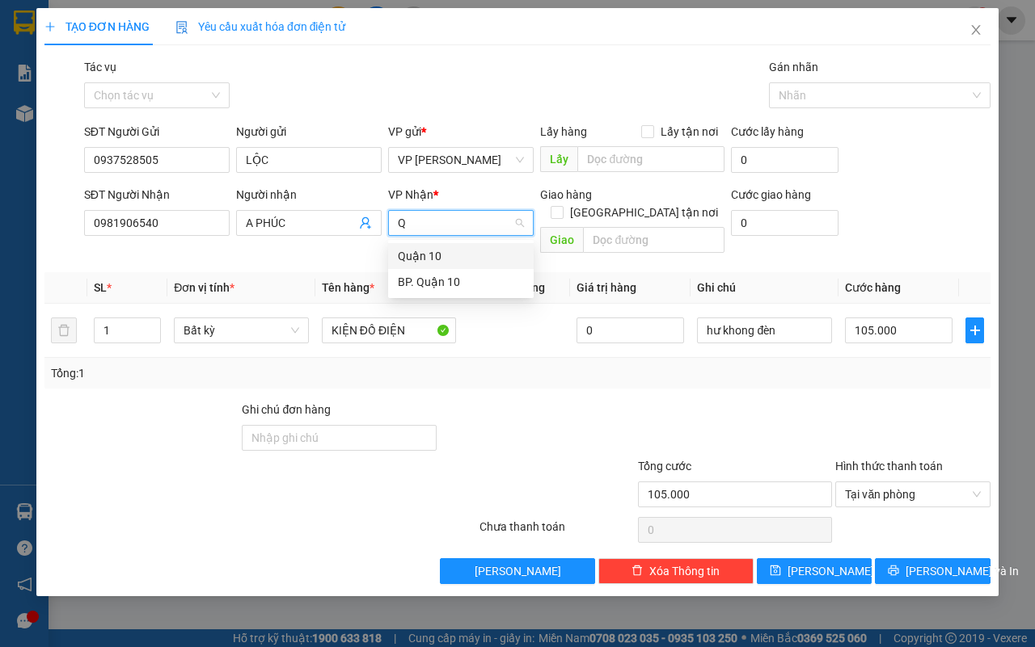
type input "Q"
click at [434, 279] on div "BP. Quận 10" at bounding box center [461, 282] width 126 height 18
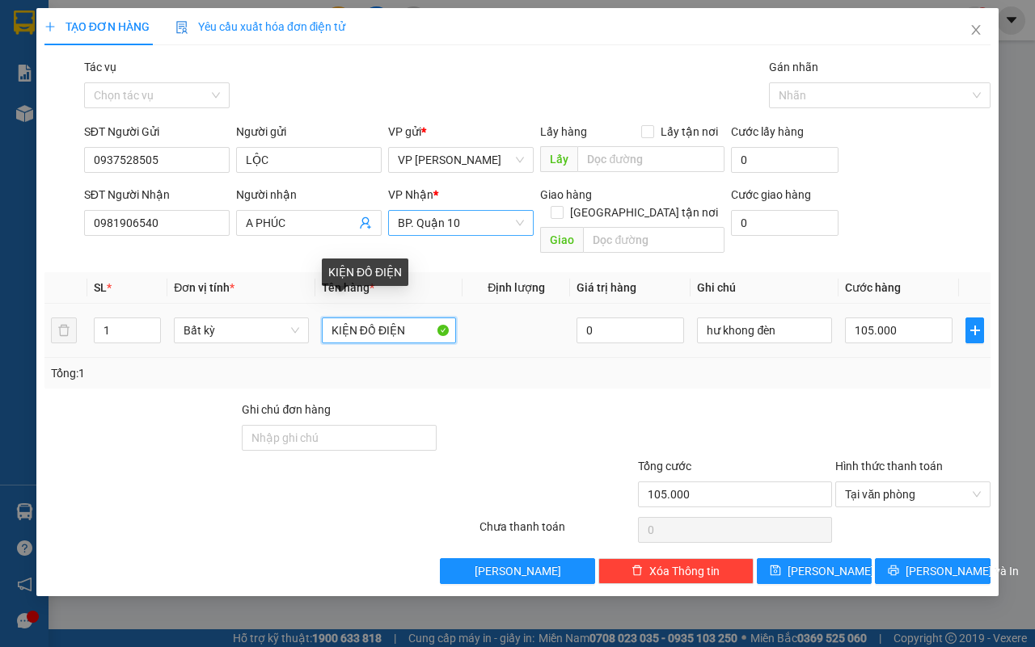
click at [408, 318] on input "KIỆN ĐỒ ĐIỆN" at bounding box center [389, 331] width 135 height 26
type input "K"
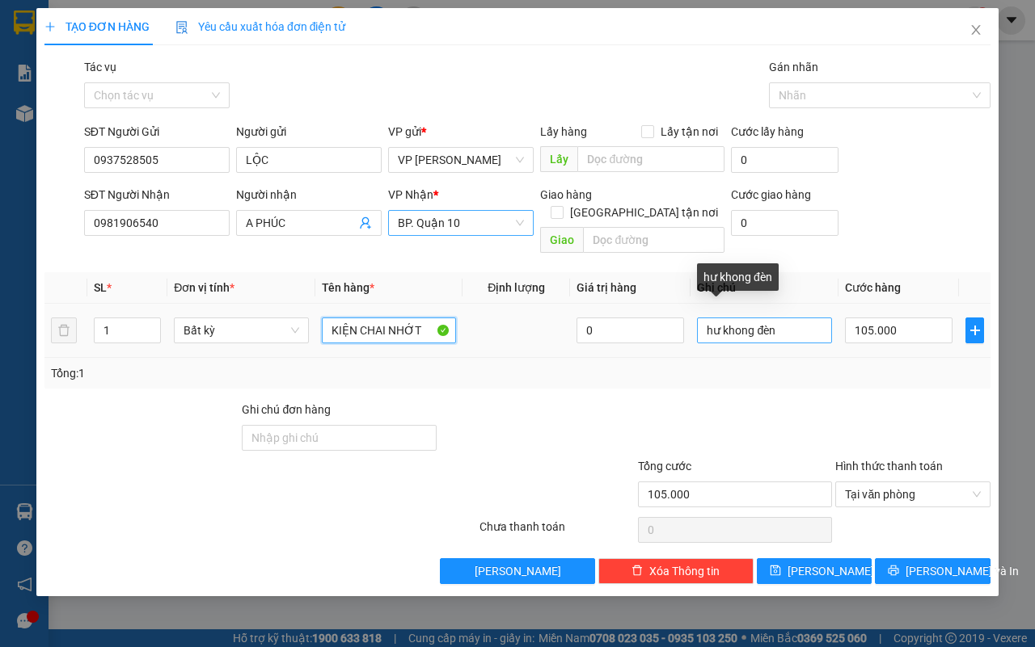
type input "KIỆN CHAI NHỚT"
click at [796, 318] on input "hư khong đèn" at bounding box center [764, 331] width 135 height 26
type input "h"
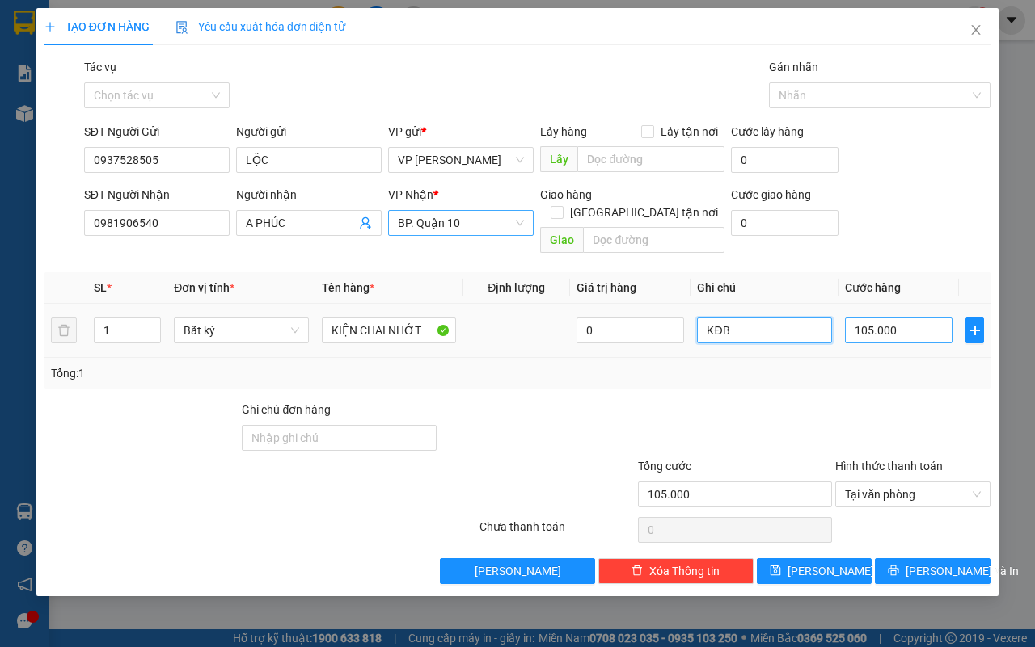
type input "KĐB"
click at [915, 318] on input "105.000" at bounding box center [898, 331] width 107 height 26
type input "0"
type input "5"
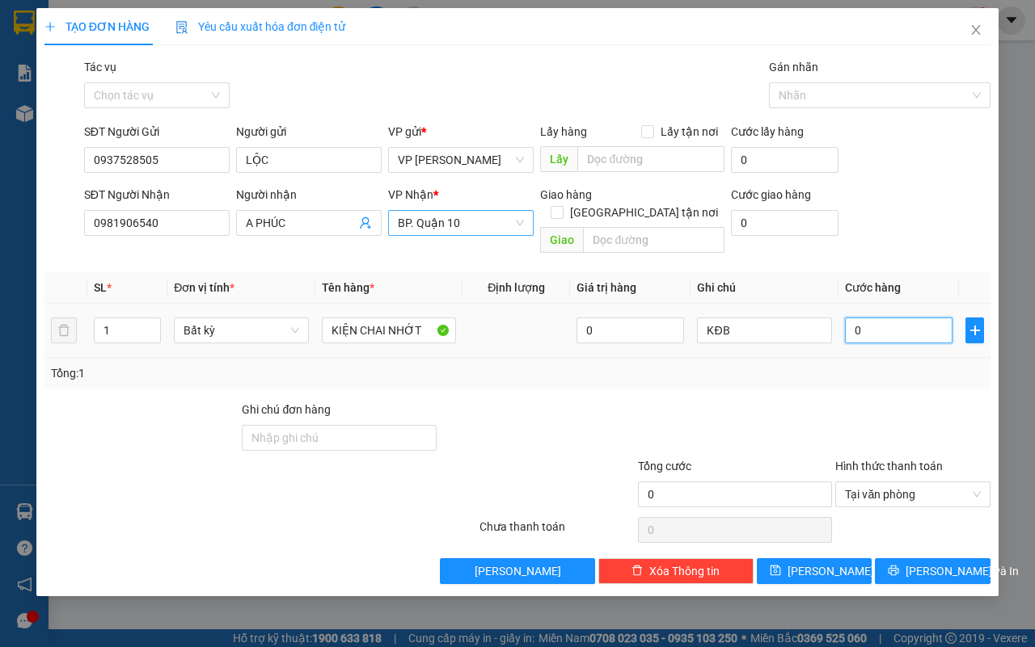
type input "05"
type input "50"
type input "050"
type input "50.000"
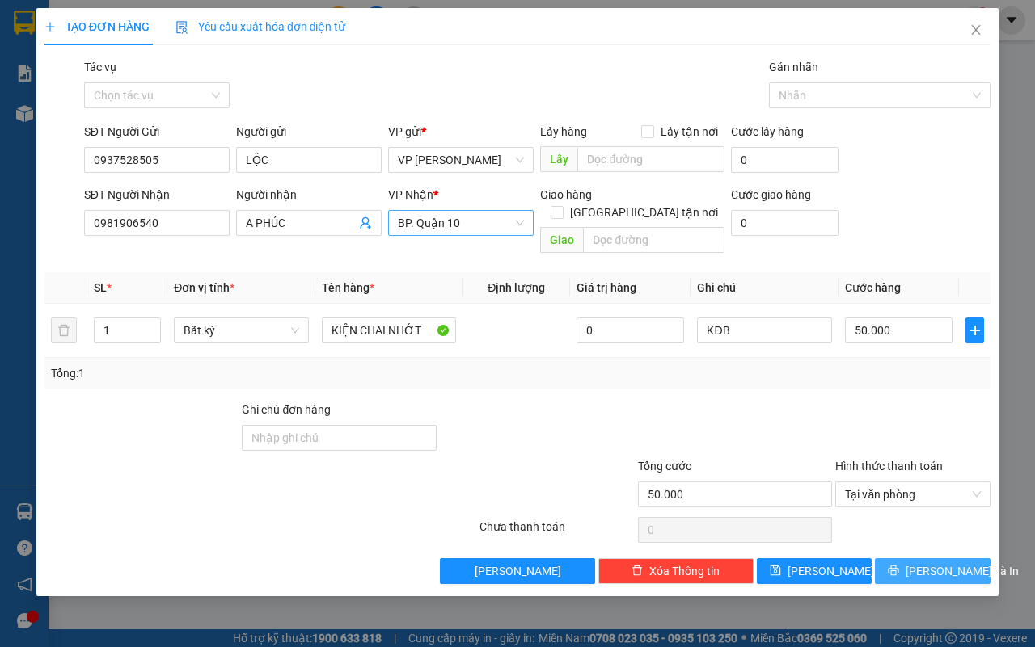
click at [899, 566] on icon "printer" at bounding box center [893, 571] width 11 height 11
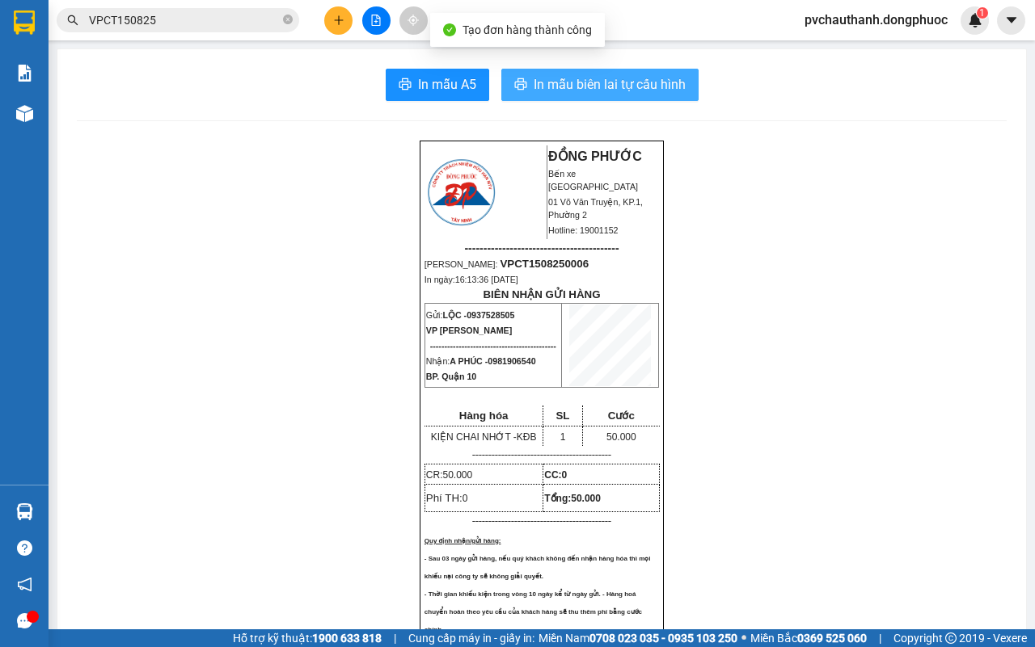
drag, startPoint x: 575, startPoint y: 86, endPoint x: 575, endPoint y: 97, distance: 10.5
click at [575, 86] on span "In mẫu biên lai tự cấu hình" at bounding box center [609, 84] width 152 height 20
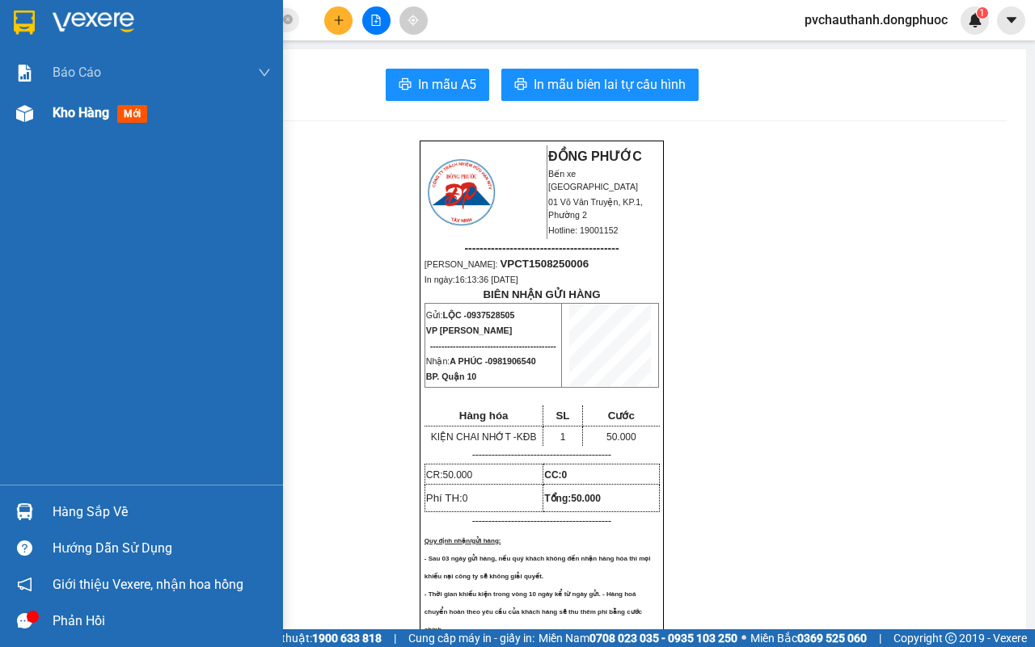
click at [62, 105] on span "Kho hàng" at bounding box center [81, 112] width 57 height 15
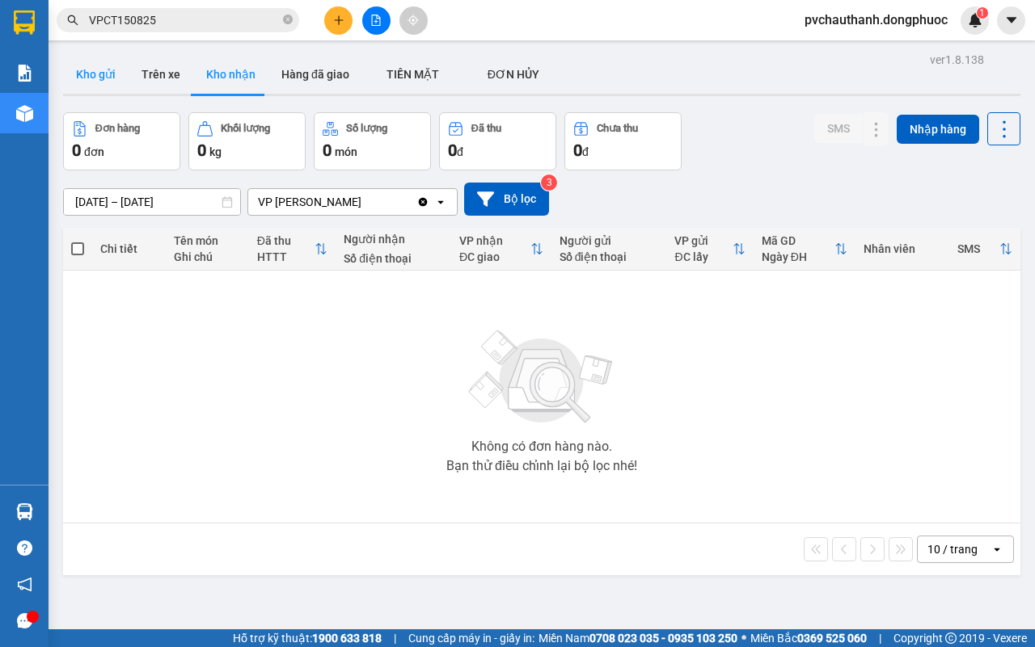
click at [97, 65] on button "Kho gửi" at bounding box center [95, 74] width 65 height 39
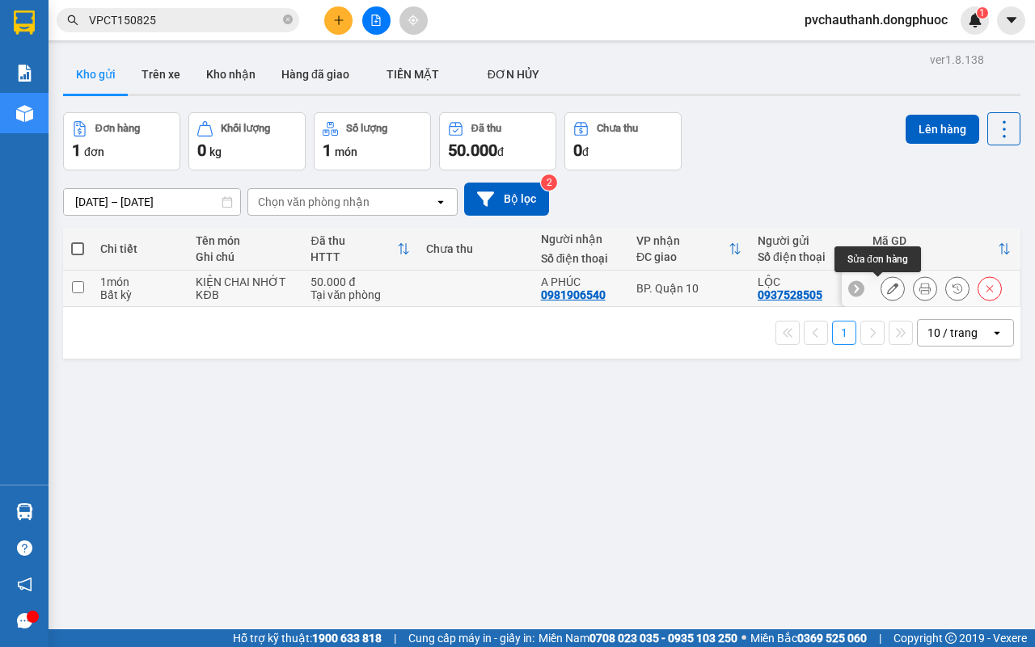
click at [887, 293] on icon at bounding box center [892, 288] width 11 height 11
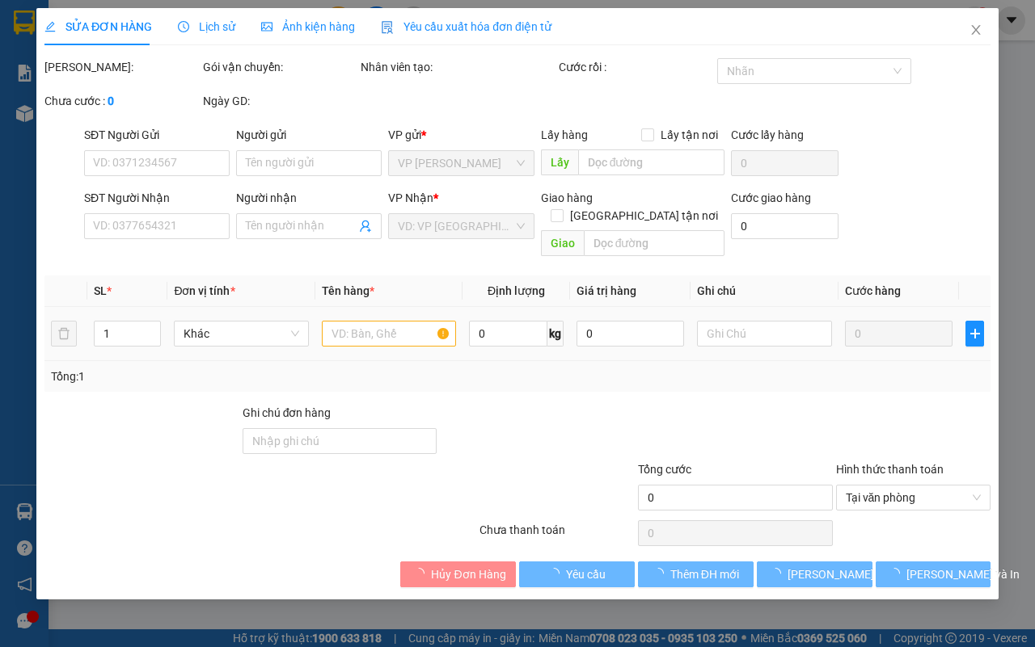
type input "0937528505"
type input "LỘC"
type input "0981906540"
type input "A PHÚC"
type input "50.000"
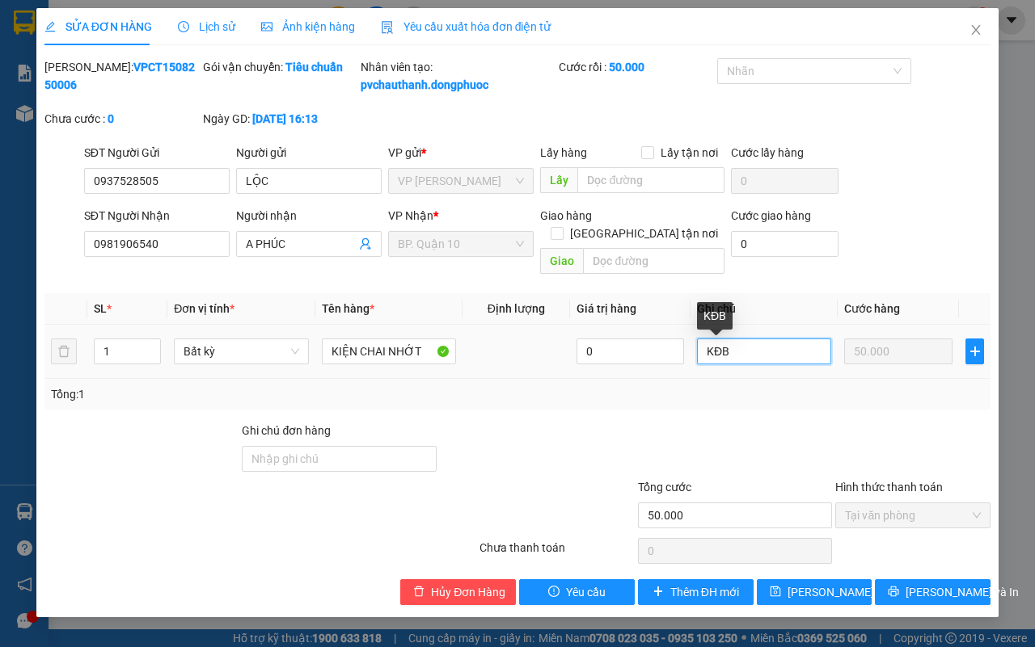
click at [744, 356] on input "KĐB" at bounding box center [764, 352] width 134 height 26
type input "KĐB-ĐÃ HẸN MAI NHẬN"
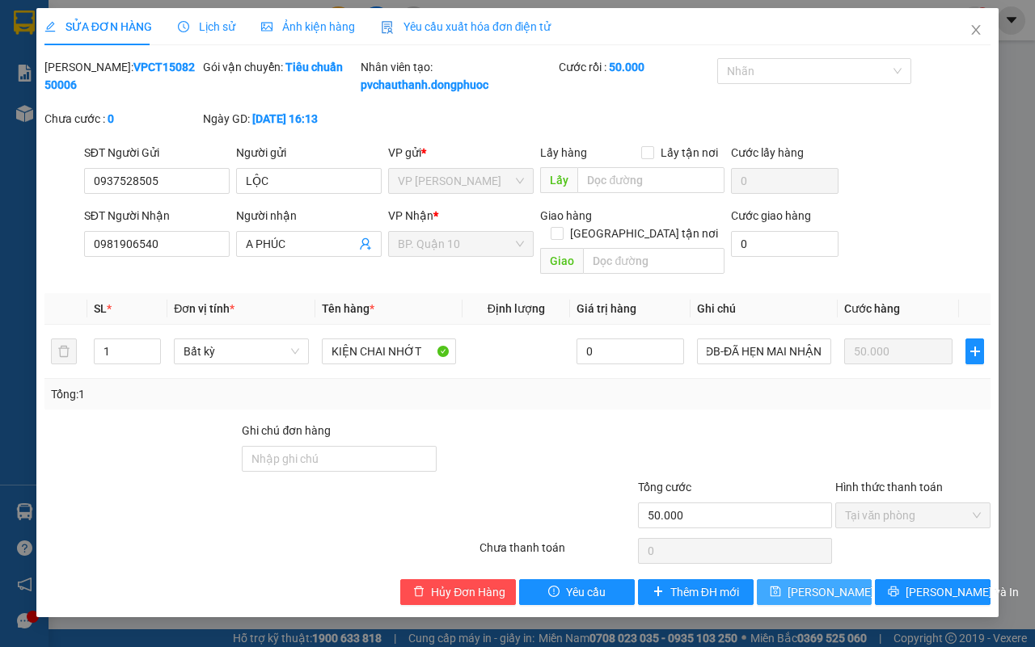
drag, startPoint x: 834, startPoint y: 592, endPoint x: 825, endPoint y: 596, distance: 9.8
click at [830, 594] on span "[PERSON_NAME] thay đổi" at bounding box center [851, 593] width 129 height 18
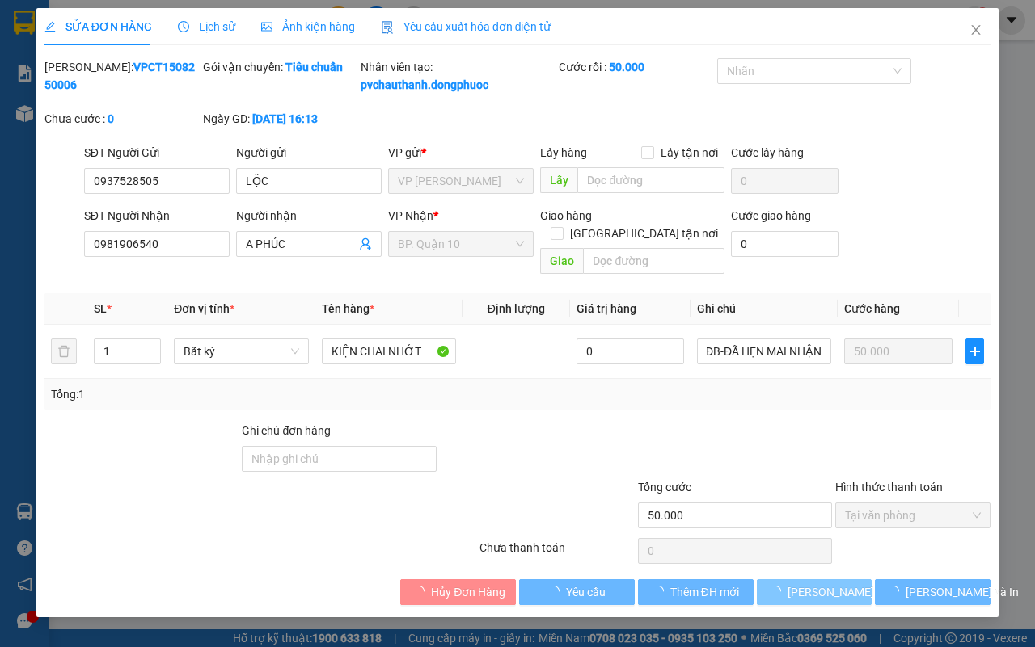
scroll to position [0, 0]
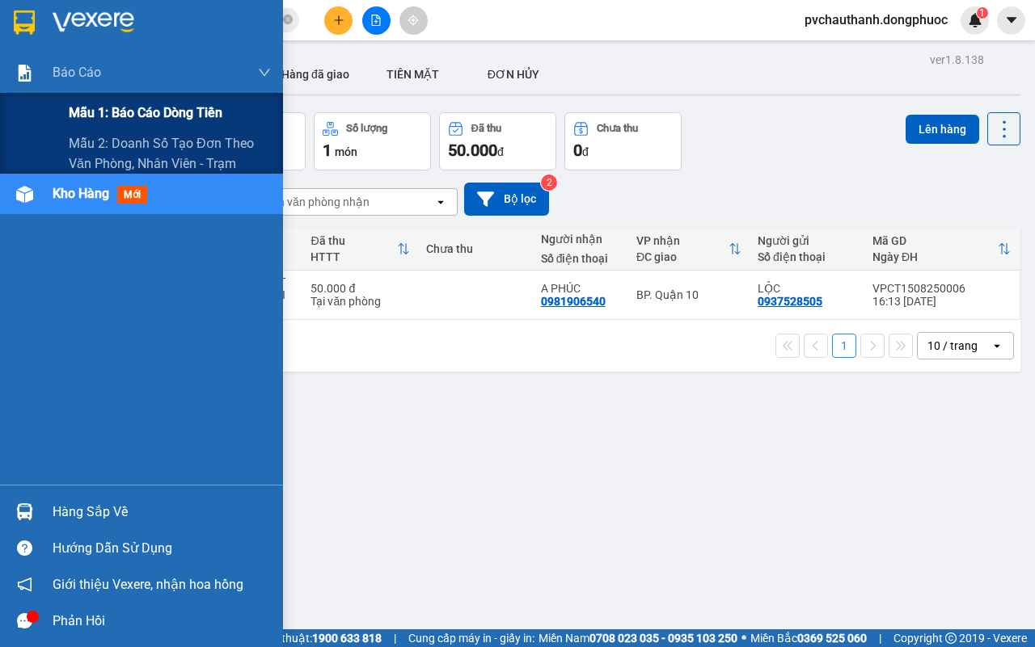
click at [146, 116] on span "Mẫu 1: Báo cáo dòng tiền" at bounding box center [146, 113] width 154 height 20
